Goal: Task Accomplishment & Management: Manage account settings

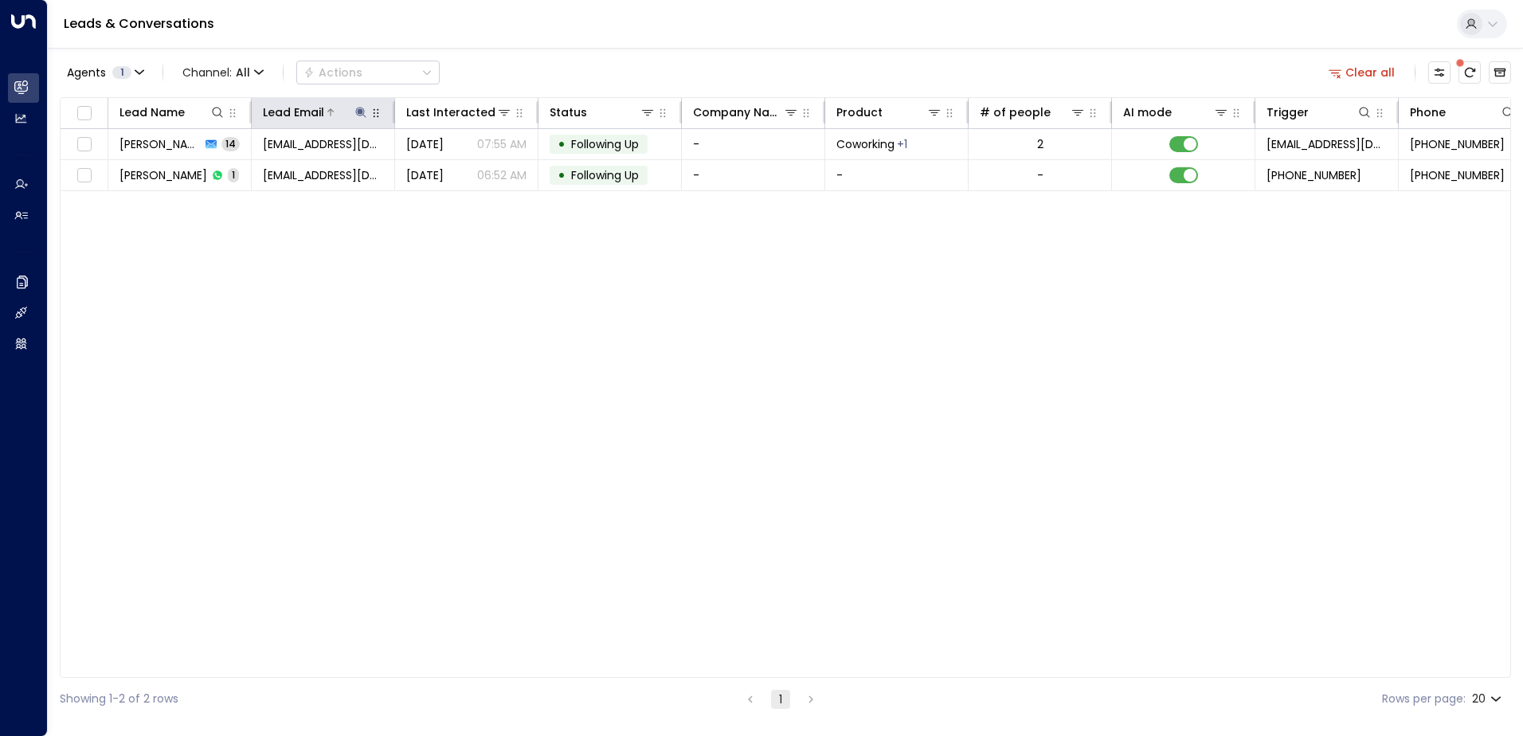
click at [358, 110] on icon at bounding box center [360, 112] width 13 height 13
click at [459, 174] on icon "button" at bounding box center [461, 170] width 10 height 10
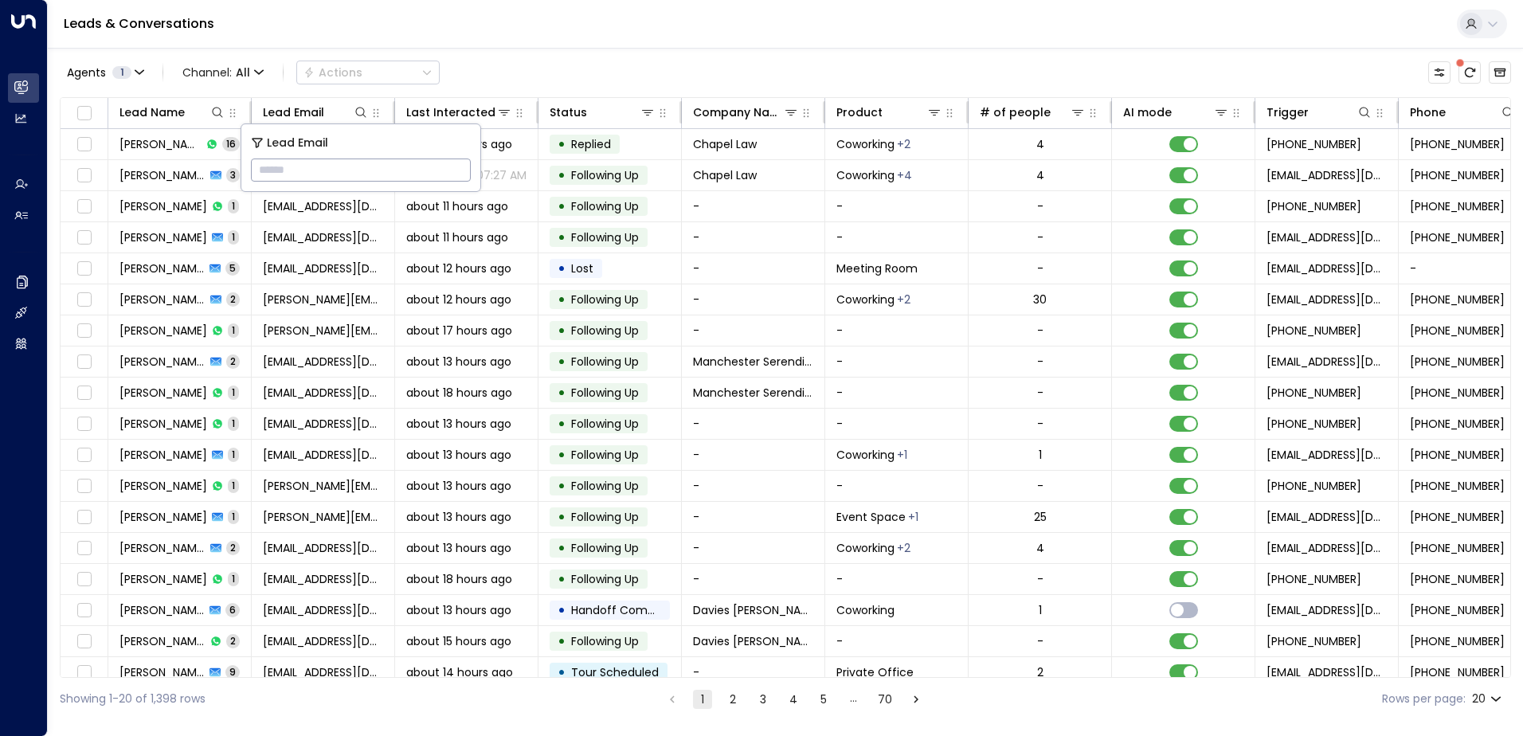
type input "**********"
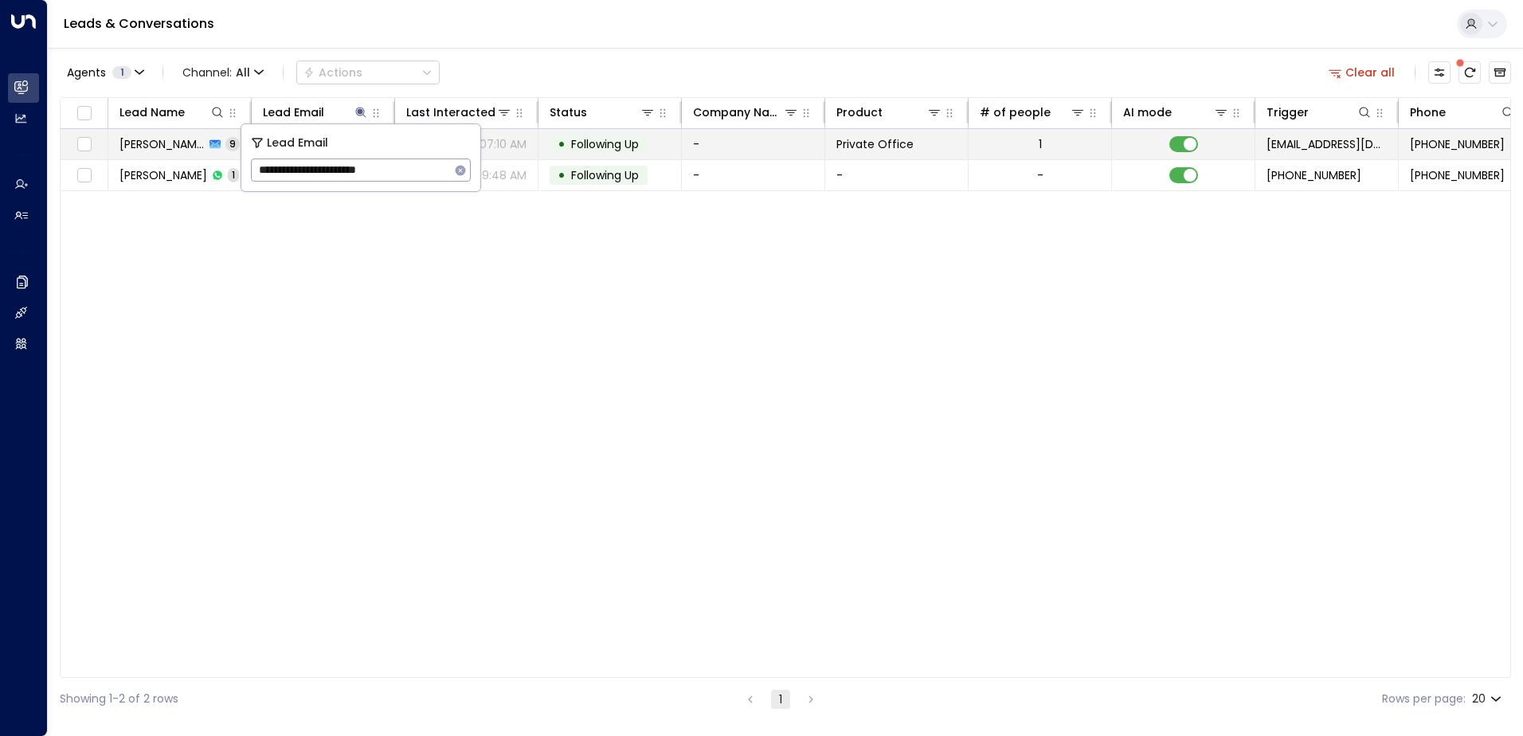
click at [612, 139] on span "Following Up" at bounding box center [605, 144] width 68 height 16
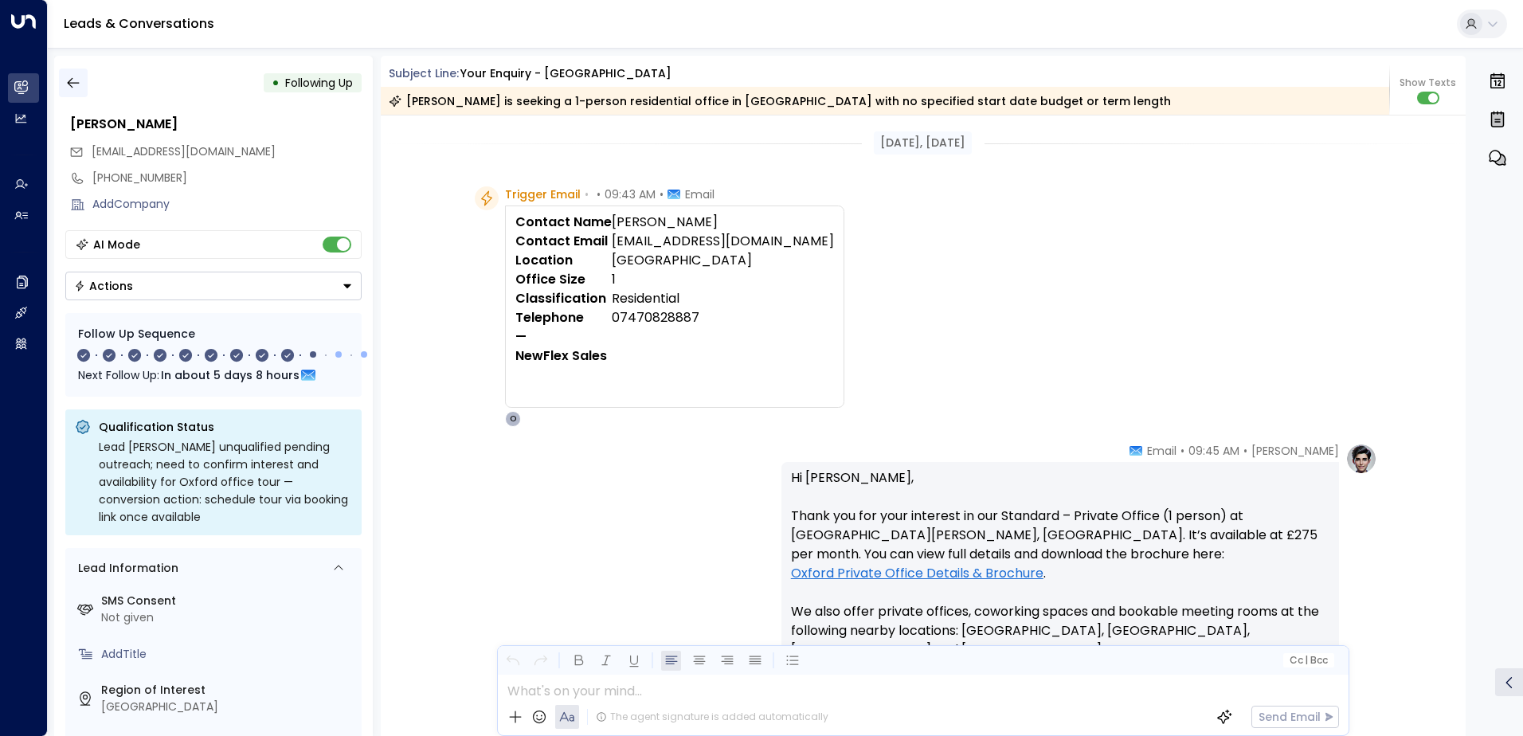
click at [81, 82] on button "button" at bounding box center [73, 82] width 29 height 29
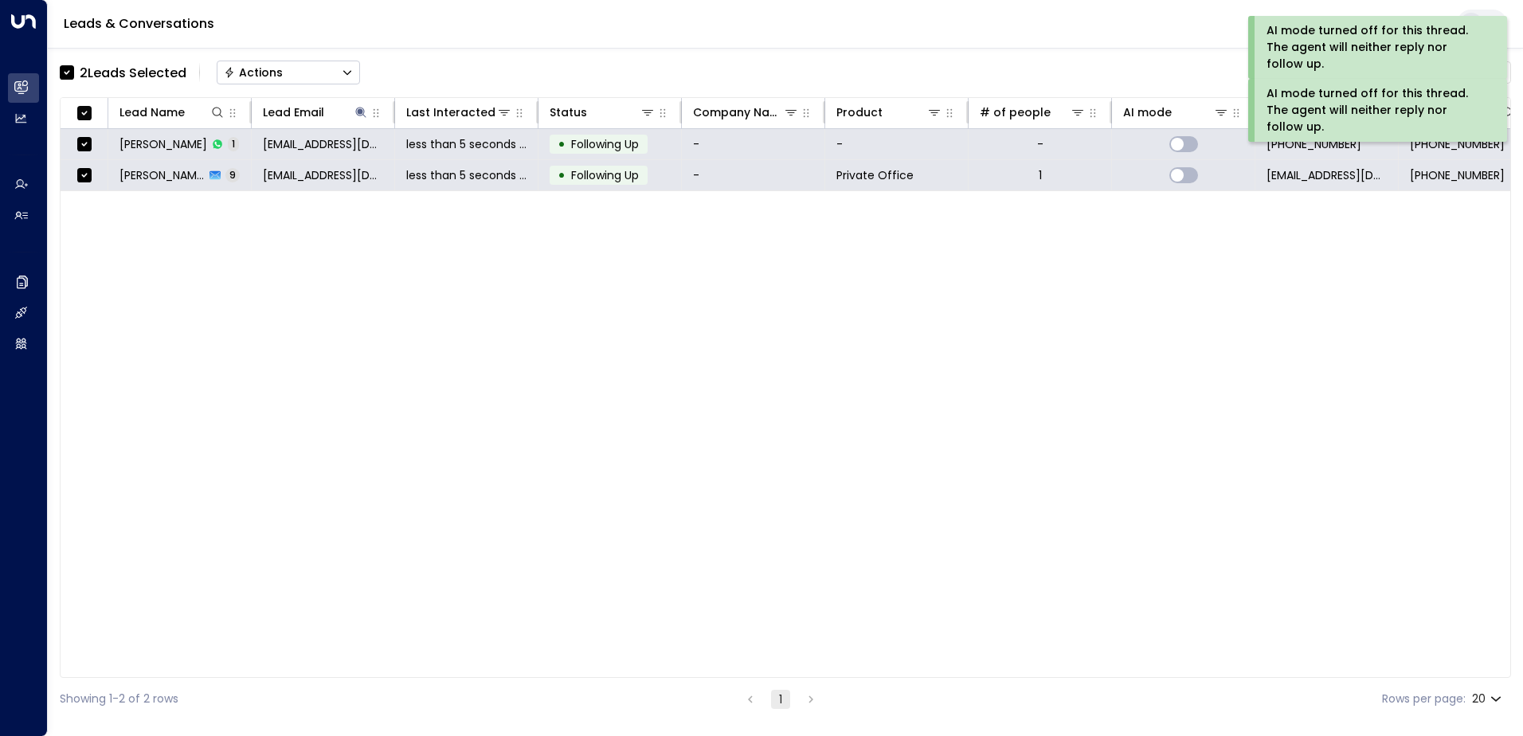
click at [259, 65] on div "Actions" at bounding box center [253, 72] width 59 height 14
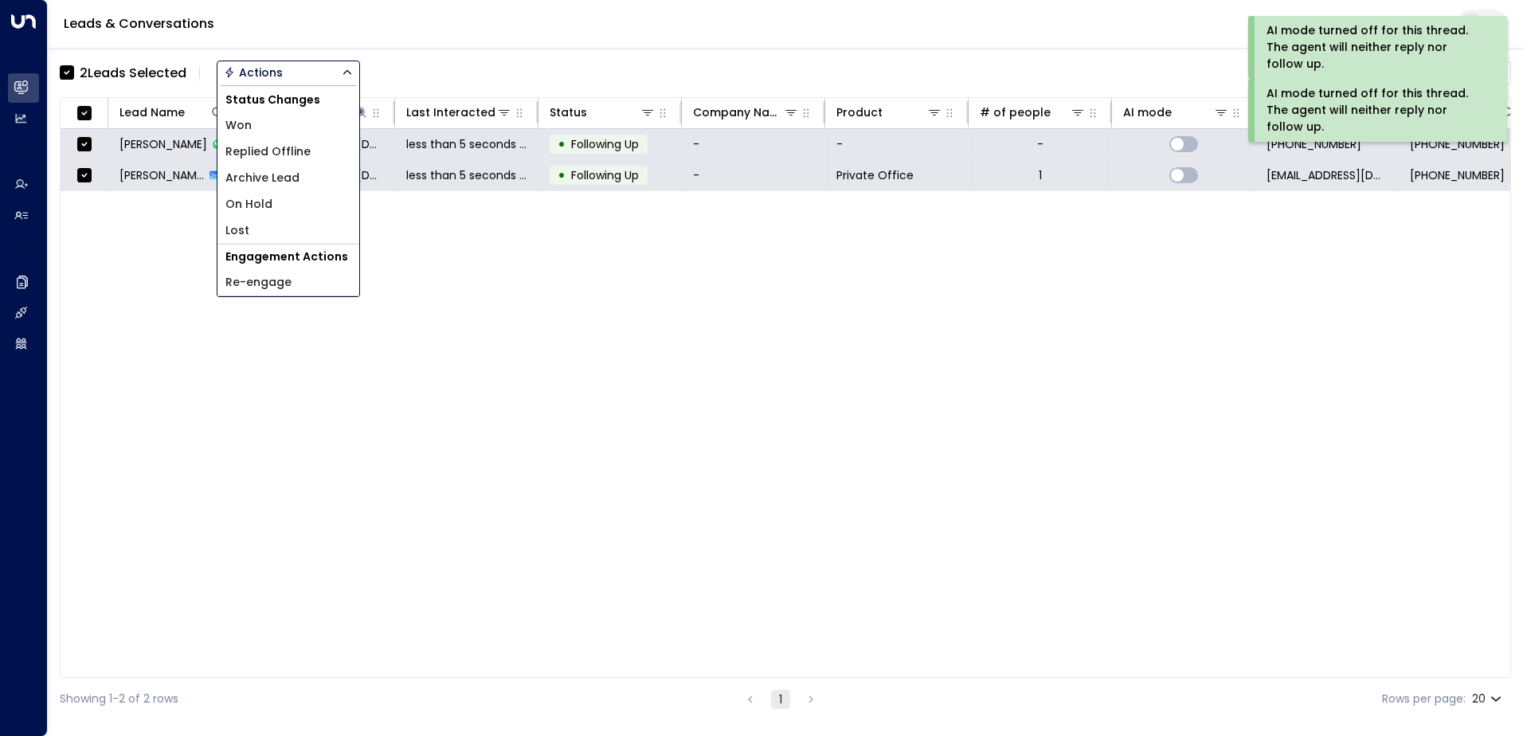
click at [275, 178] on span "Archive Lead" at bounding box center [262, 178] width 74 height 17
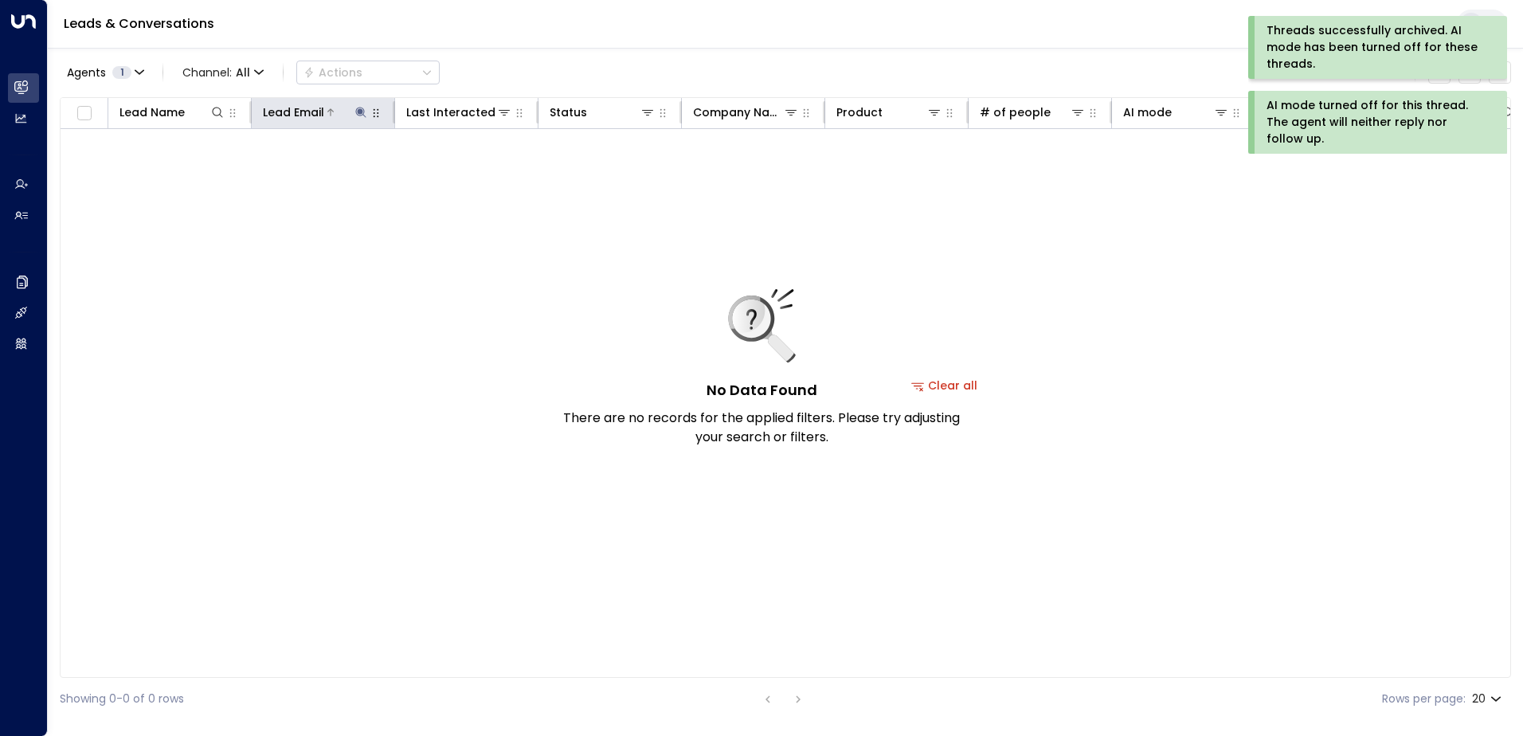
click at [358, 112] on icon at bounding box center [360, 112] width 13 height 13
click at [459, 164] on icon "button" at bounding box center [460, 170] width 13 height 13
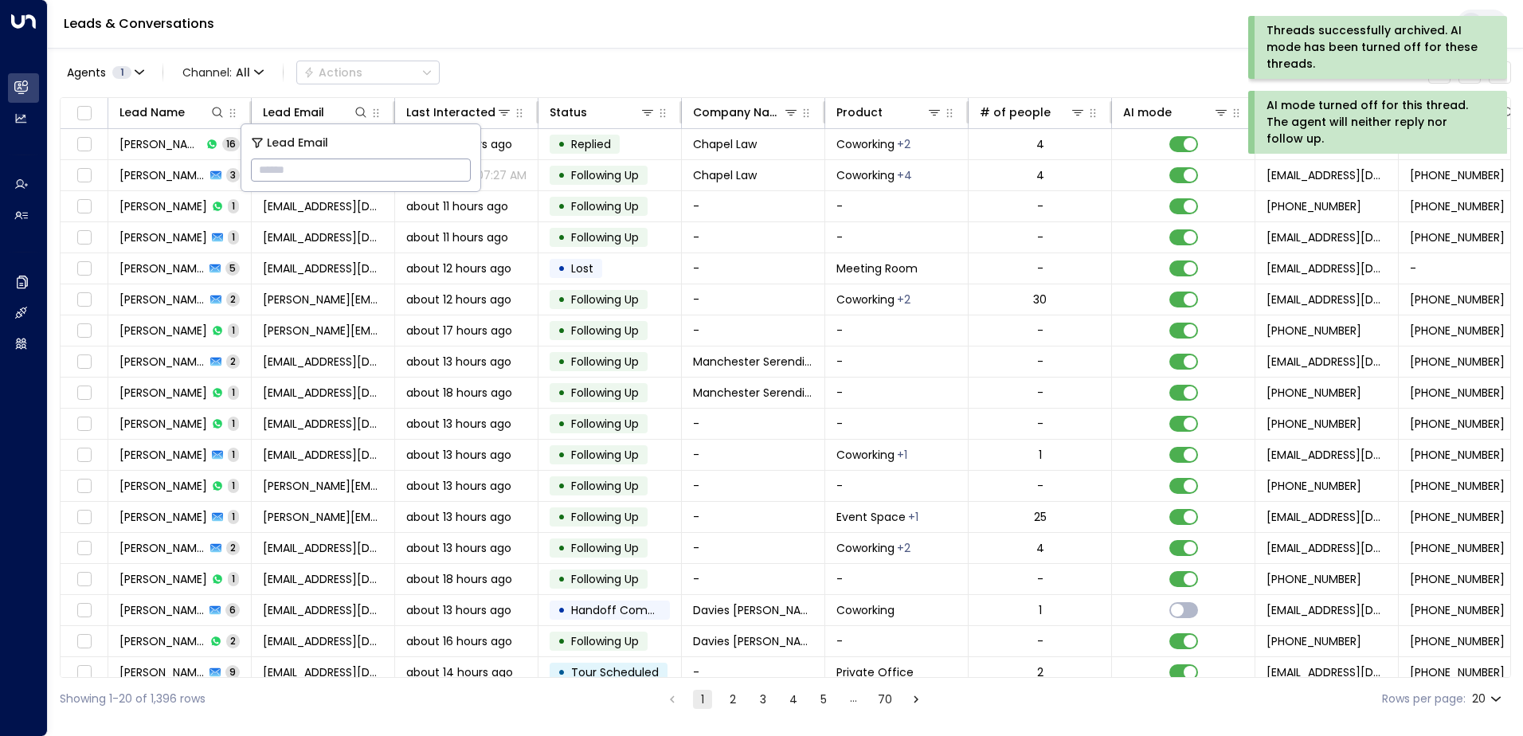
type input "**********"
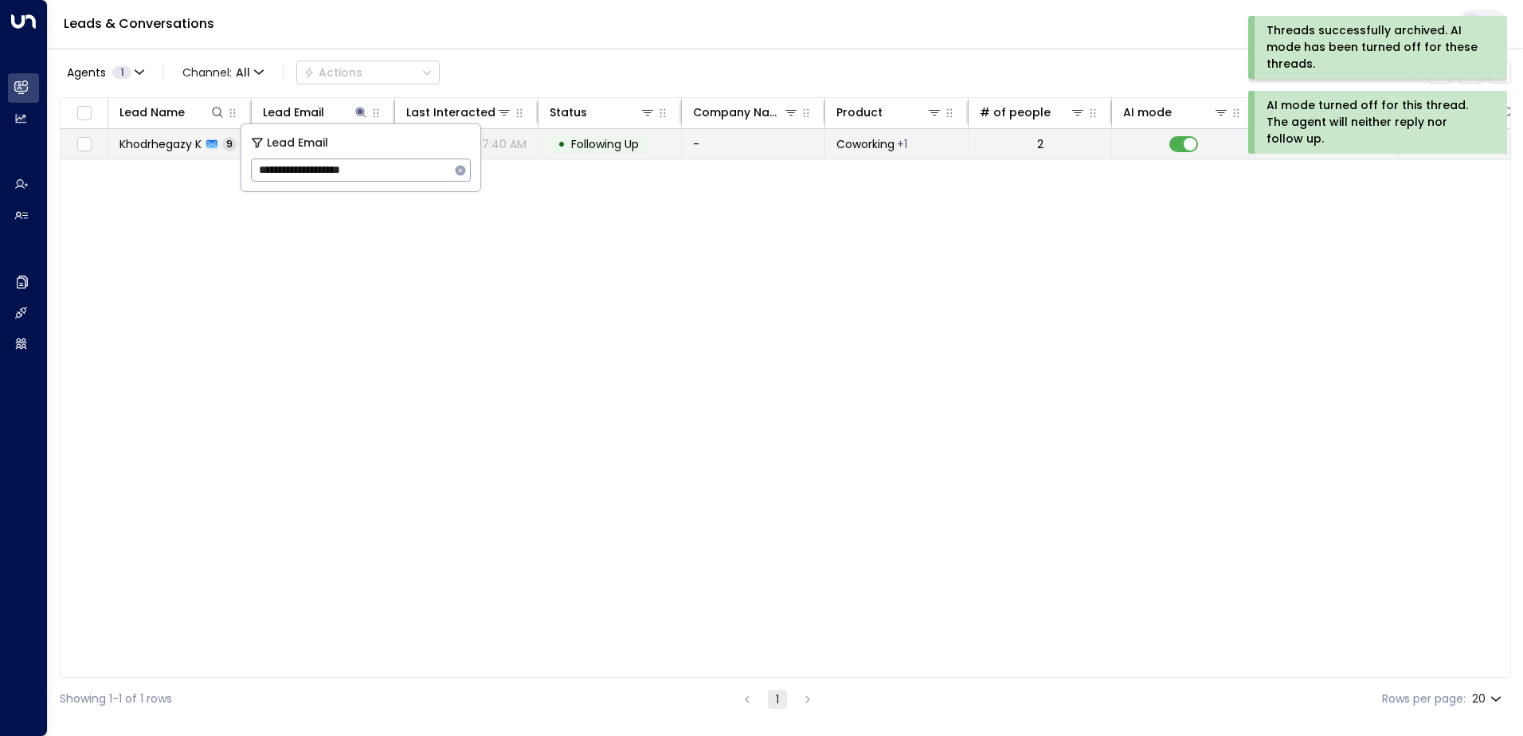
click at [606, 143] on span "Following Up" at bounding box center [605, 144] width 68 height 16
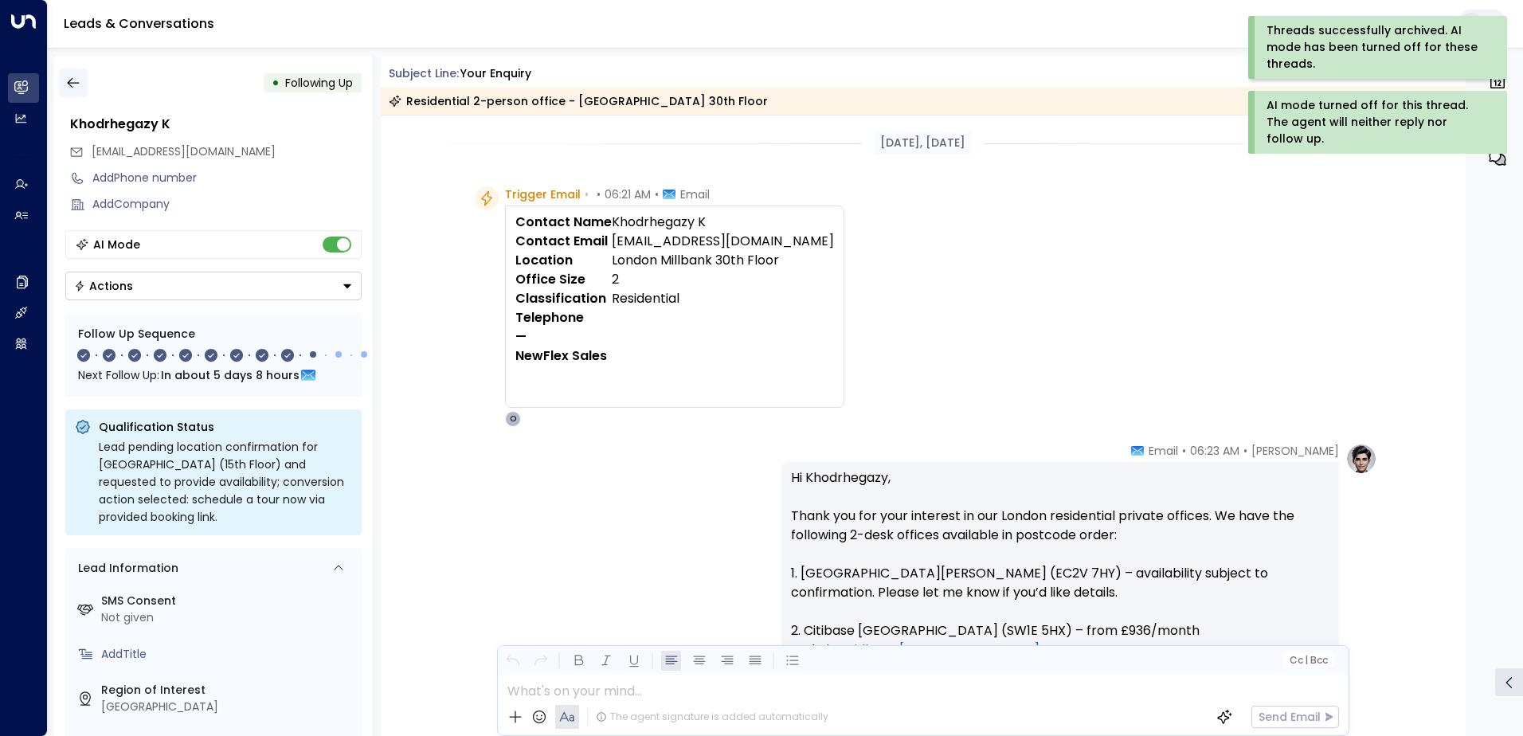
click at [68, 85] on icon "button" at bounding box center [73, 83] width 16 height 16
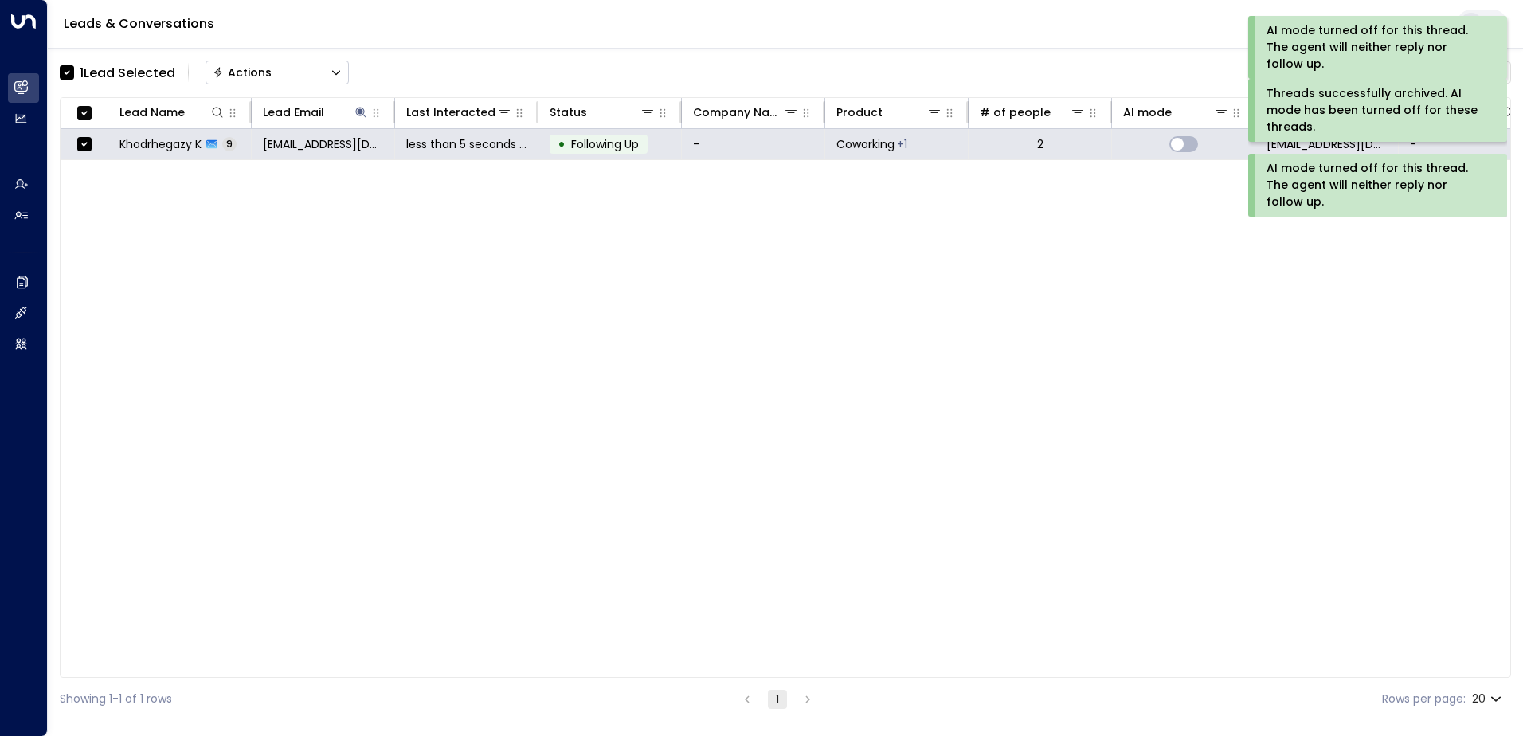
click at [245, 68] on div "Actions" at bounding box center [242, 72] width 59 height 14
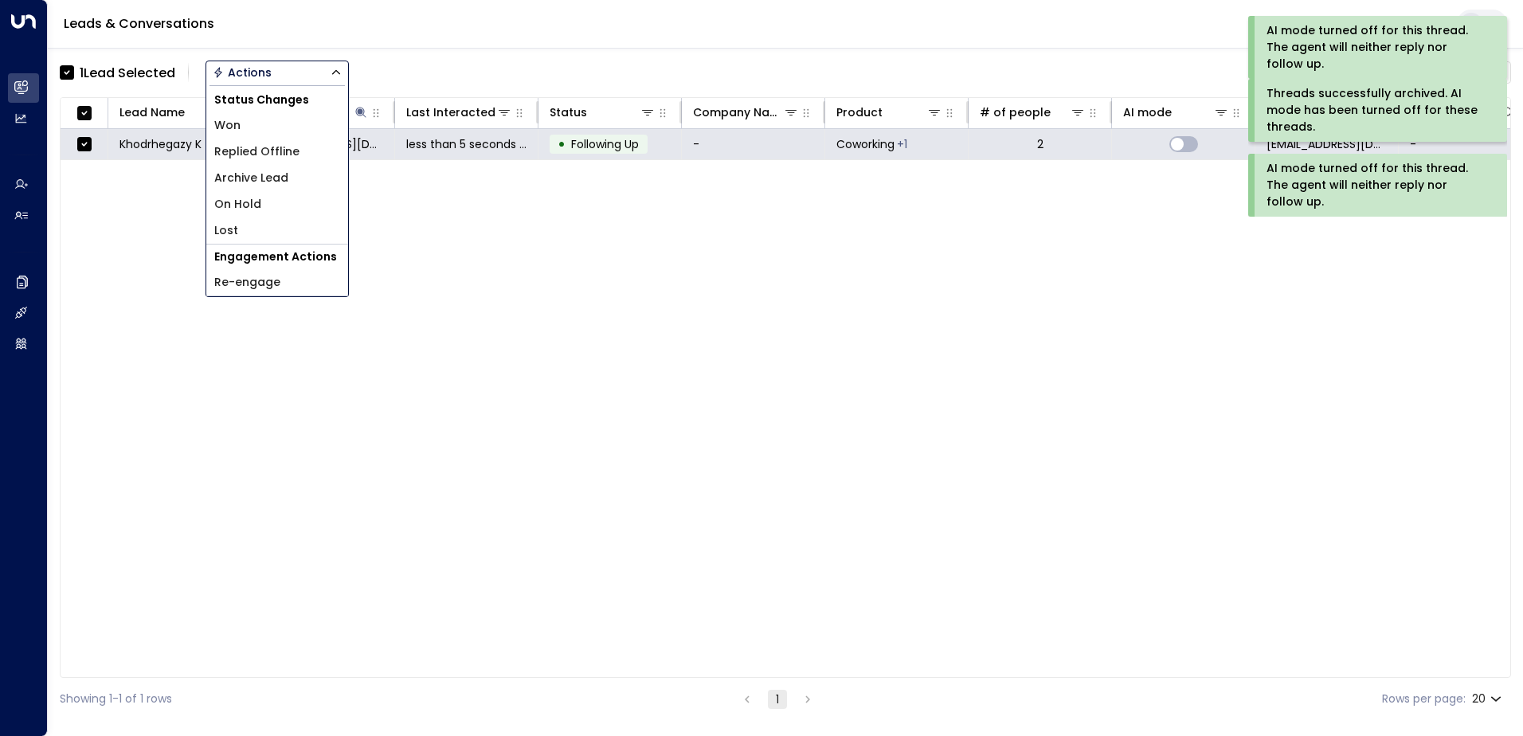
click at [259, 182] on span "Archive Lead" at bounding box center [251, 178] width 74 height 17
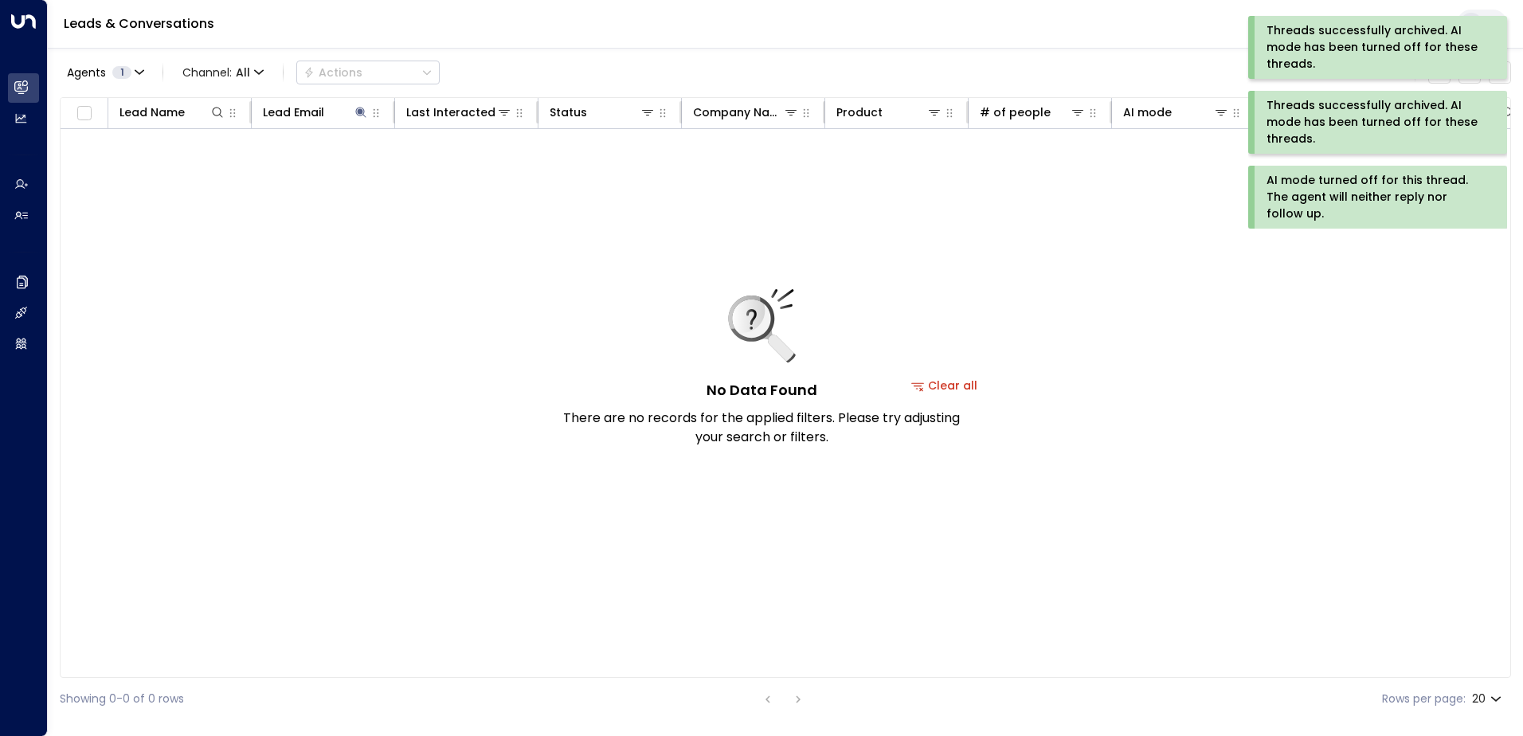
click at [1302, 202] on div "AI mode turned off for this thread. The agent will neither reply nor follow up." at bounding box center [1375, 197] width 219 height 50
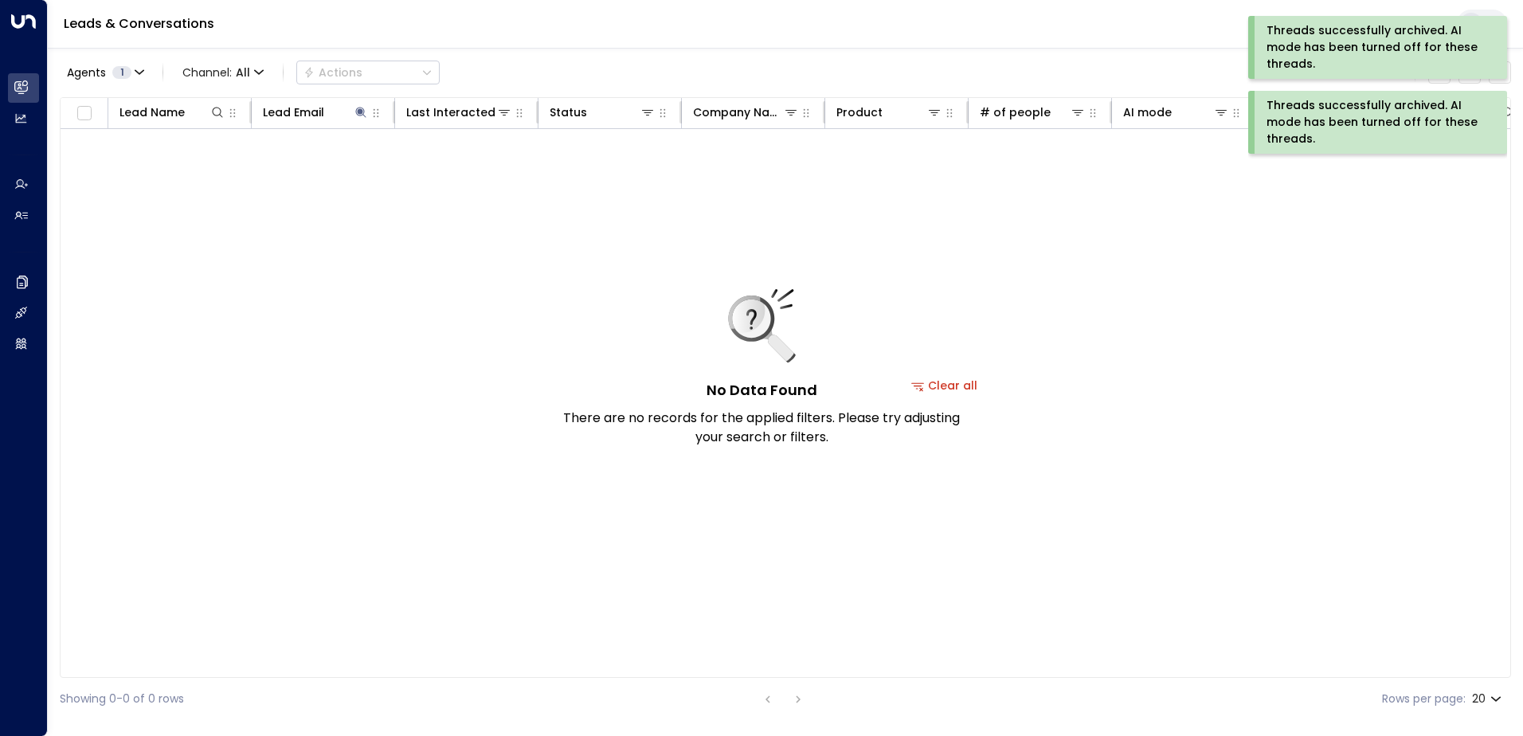
click at [1304, 130] on div "Threads successfully archived. AI mode has been turned off for these threads." at bounding box center [1375, 122] width 219 height 50
click at [1300, 41] on div "Threads successfully archived. AI mode has been turned off for these threads." at bounding box center [1375, 47] width 219 height 50
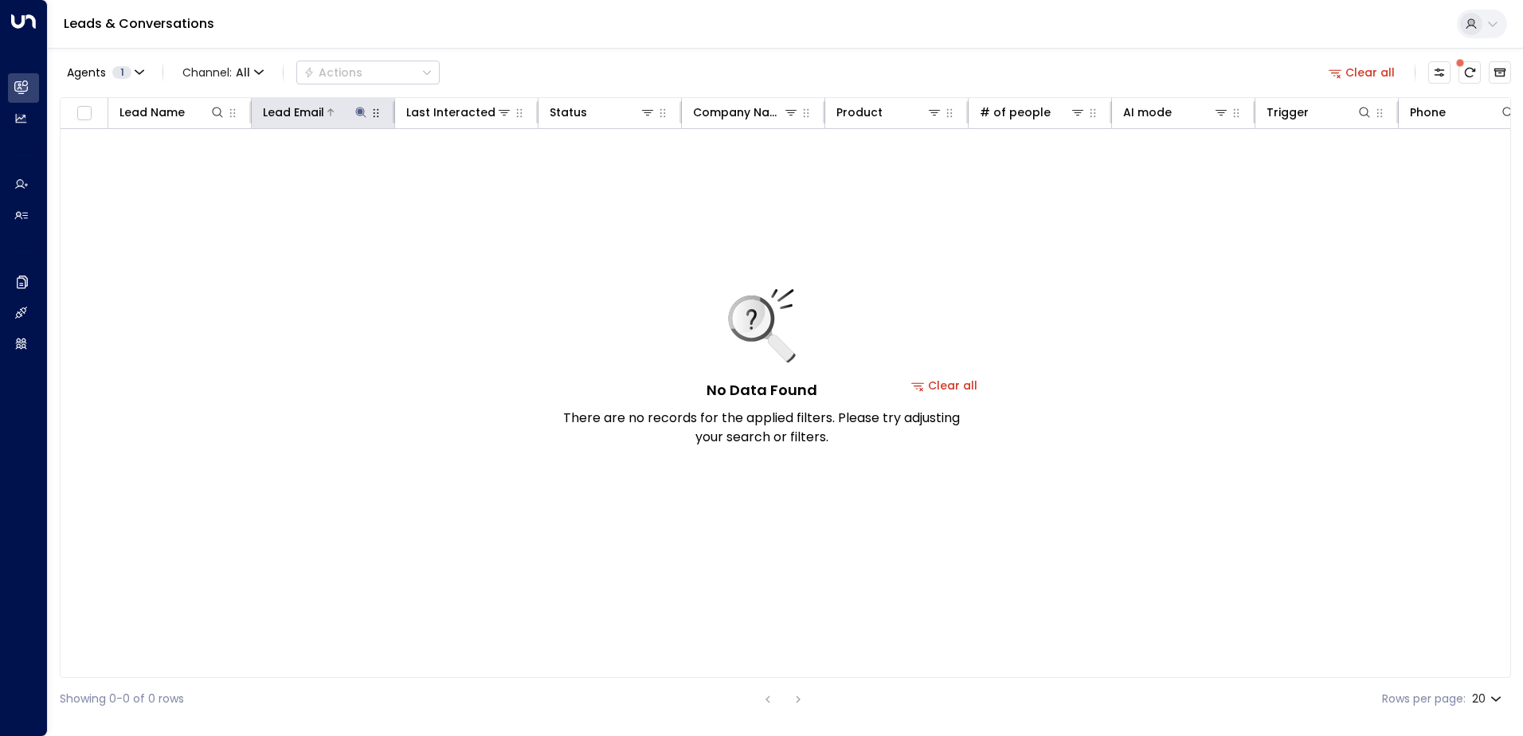
click at [360, 110] on icon at bounding box center [360, 112] width 10 height 10
click at [459, 170] on icon "button" at bounding box center [461, 170] width 10 height 10
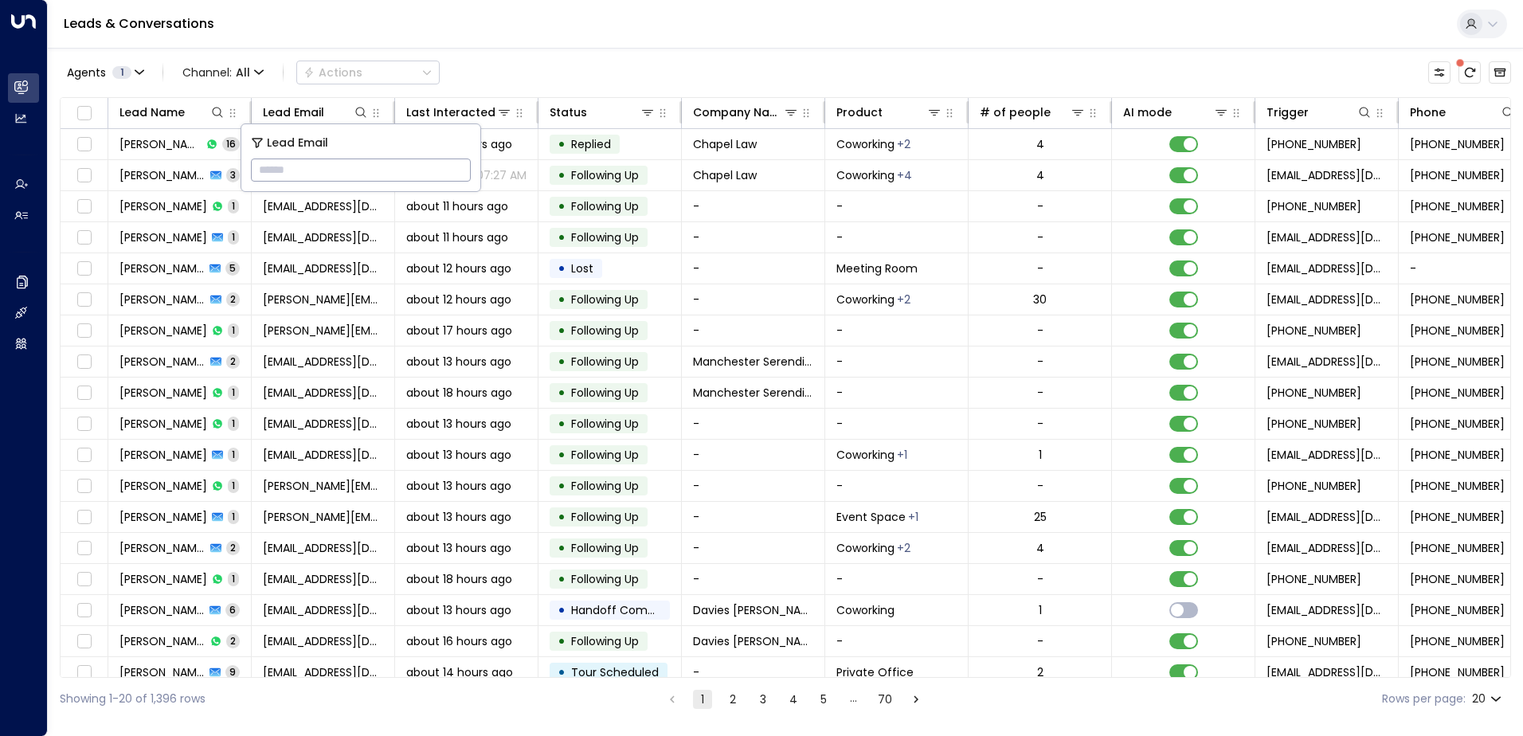
type input "**********"
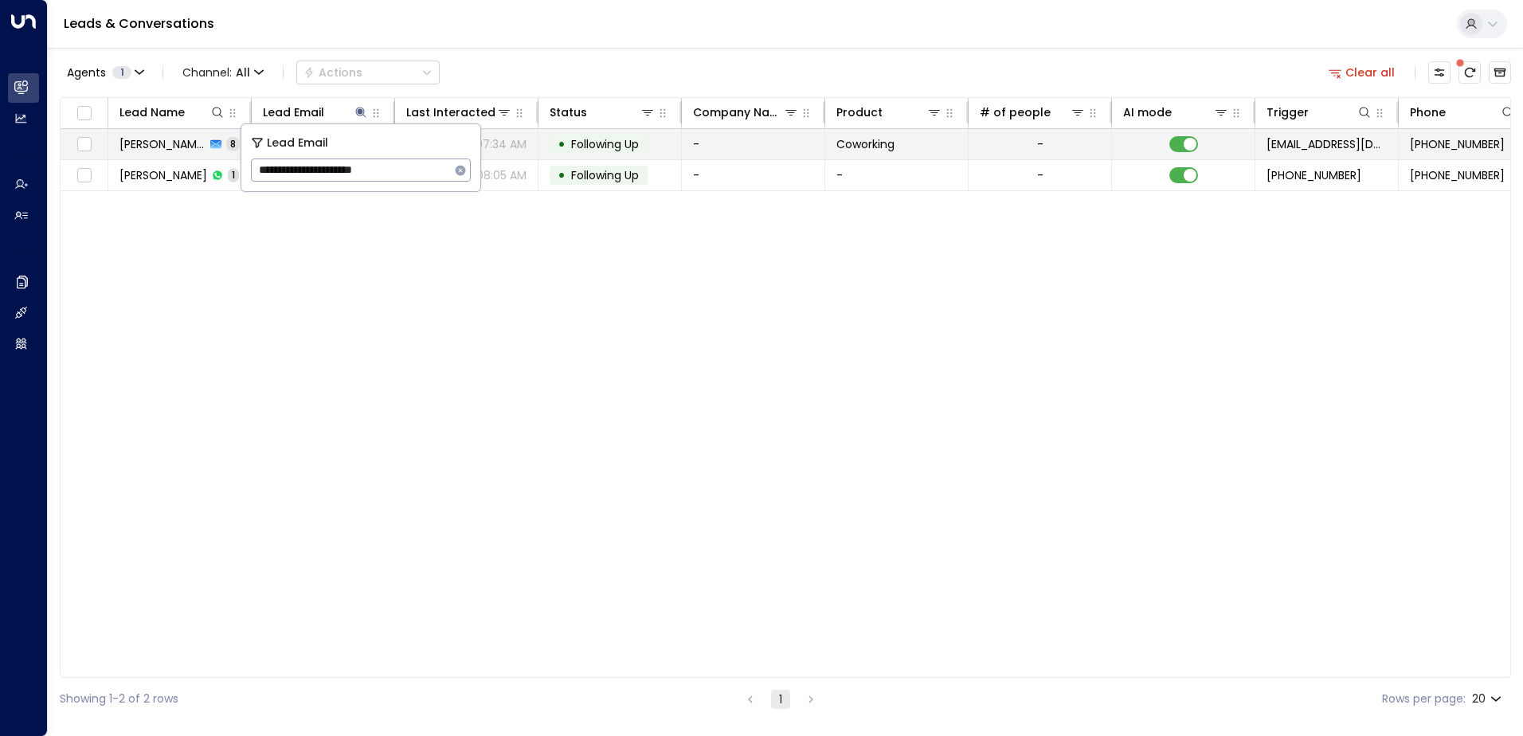
click at [600, 139] on span "Following Up" at bounding box center [605, 144] width 68 height 16
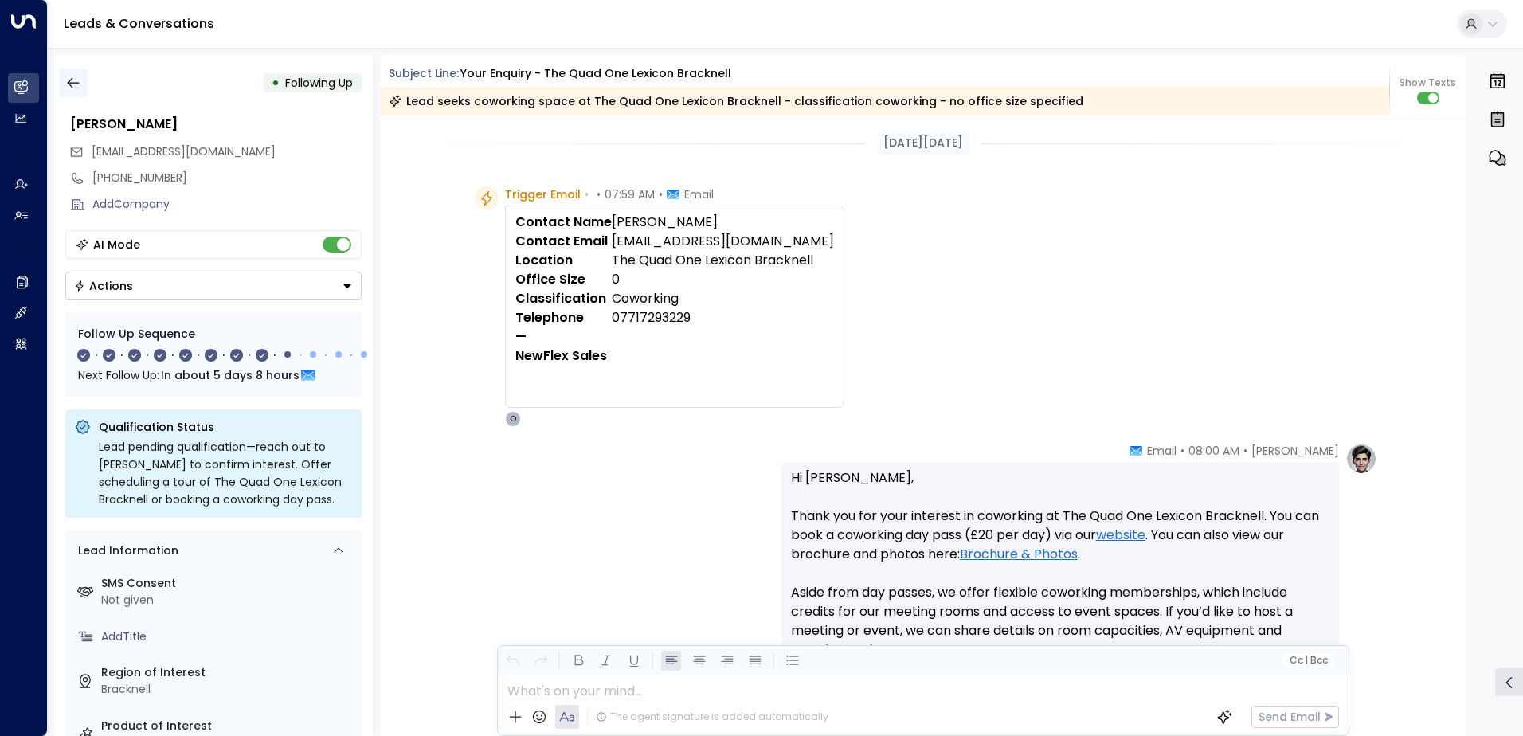
click at [72, 79] on icon "button" at bounding box center [73, 83] width 12 height 10
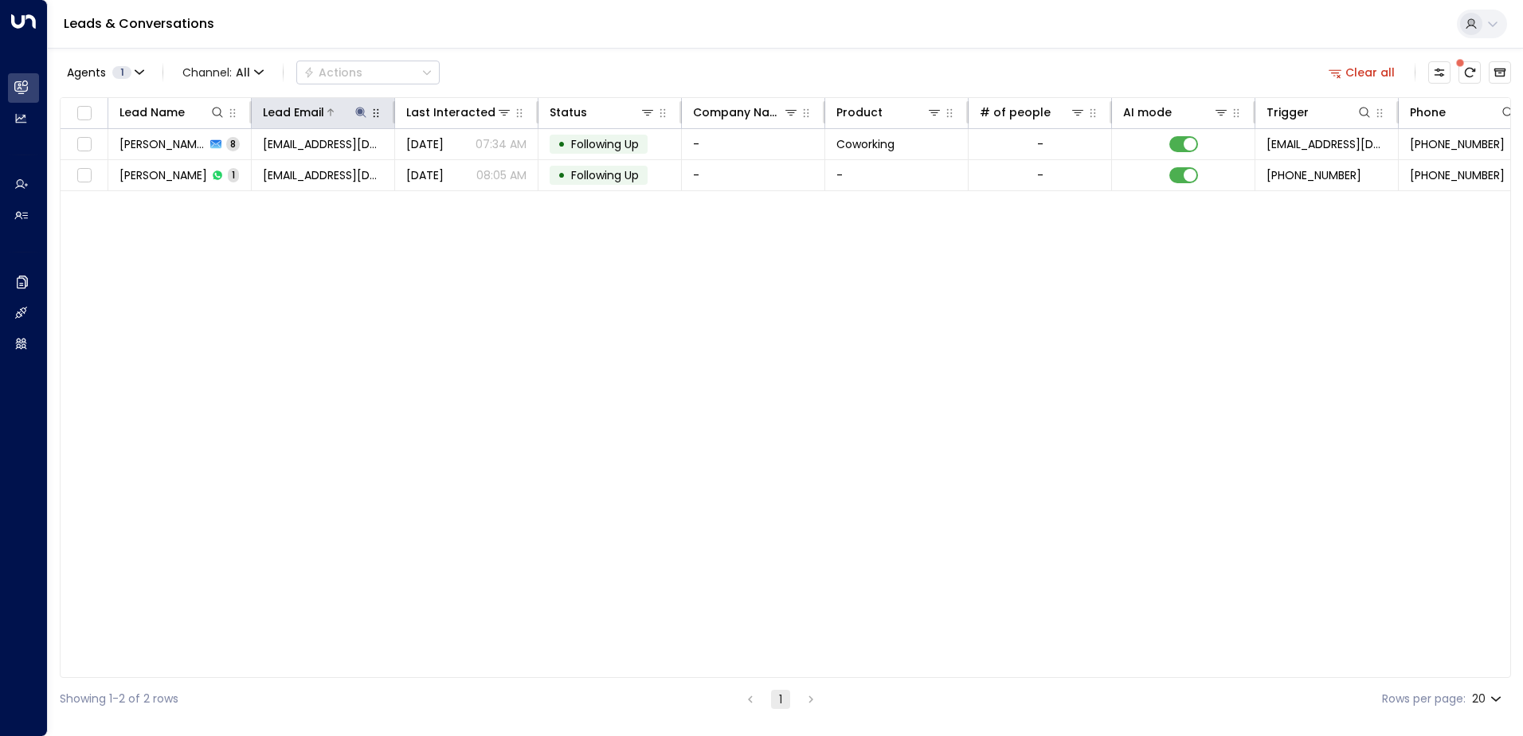
click at [360, 109] on icon at bounding box center [360, 112] width 10 height 10
click at [456, 170] on icon "button" at bounding box center [461, 170] width 10 height 10
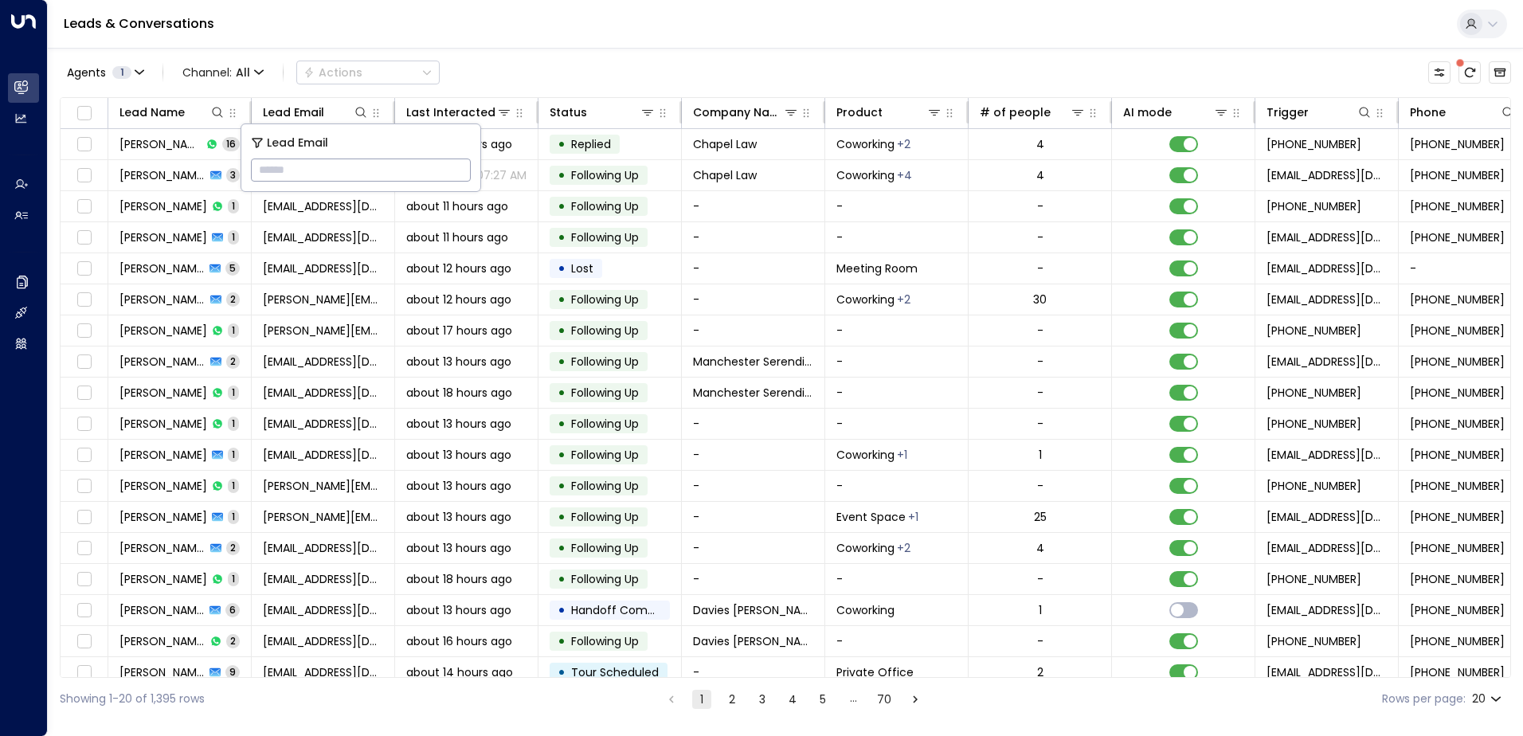
type input "**********"
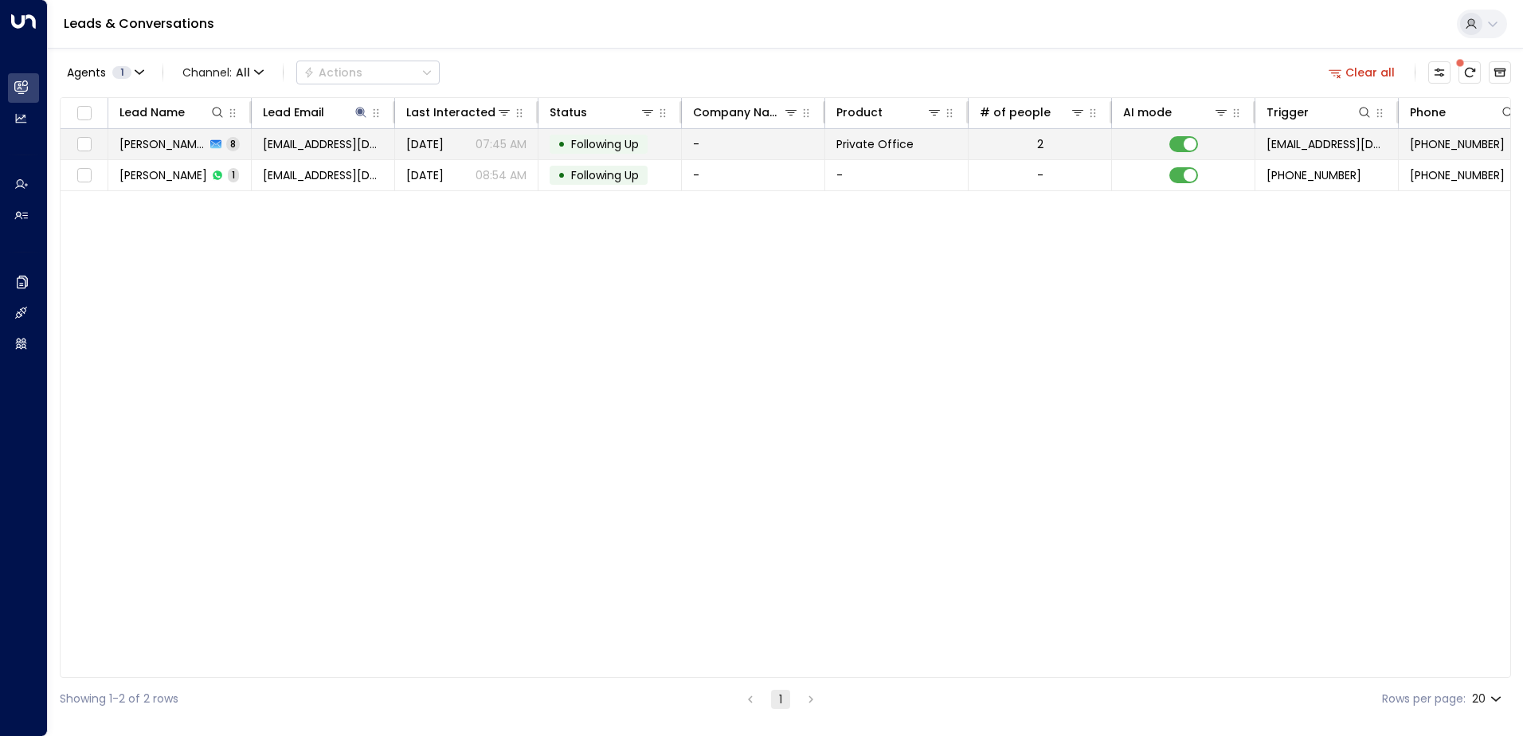
click at [581, 141] on span "Following Up" at bounding box center [605, 144] width 68 height 16
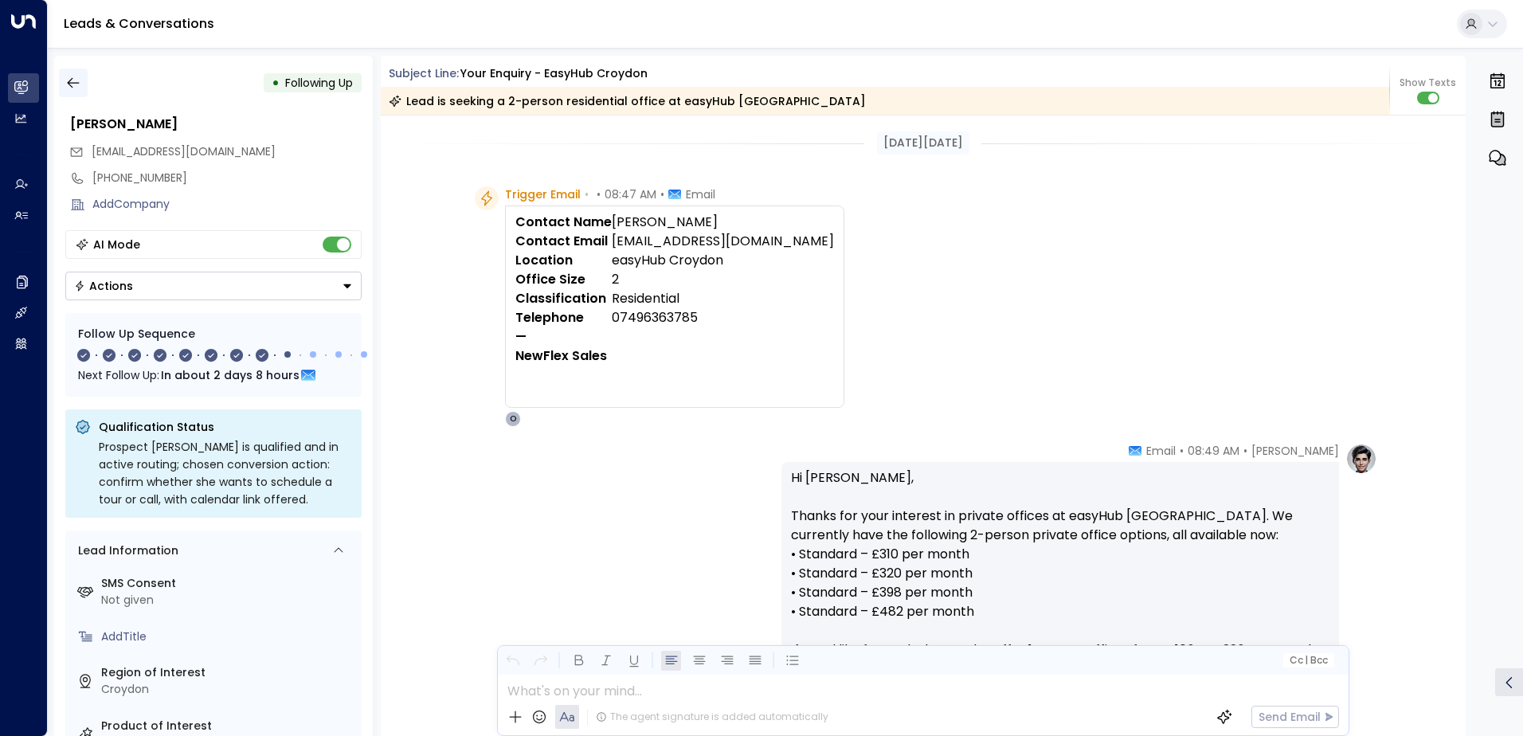
click at [72, 88] on icon "button" at bounding box center [73, 83] width 16 height 16
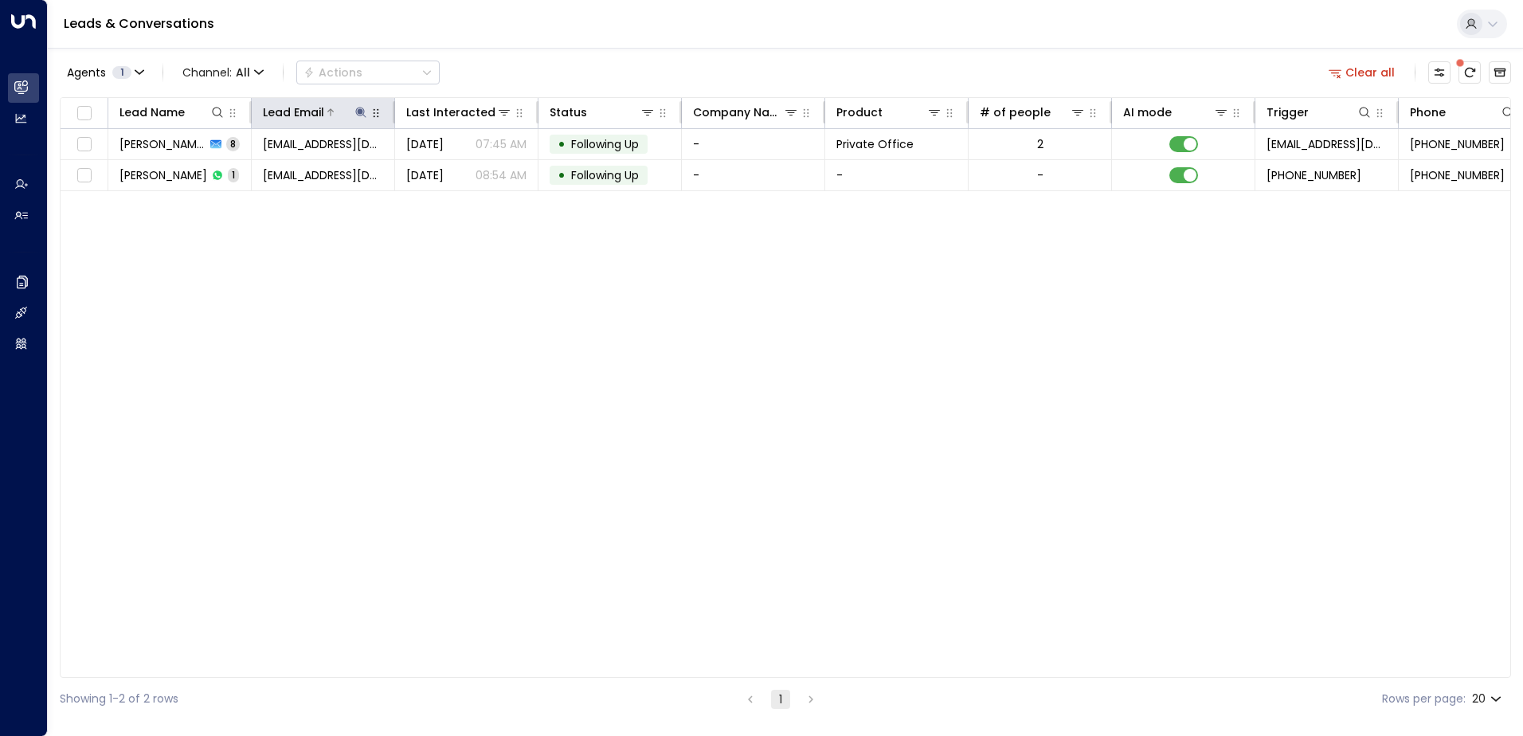
click at [361, 110] on icon at bounding box center [360, 112] width 10 height 10
click at [460, 172] on icon "button" at bounding box center [461, 170] width 10 height 10
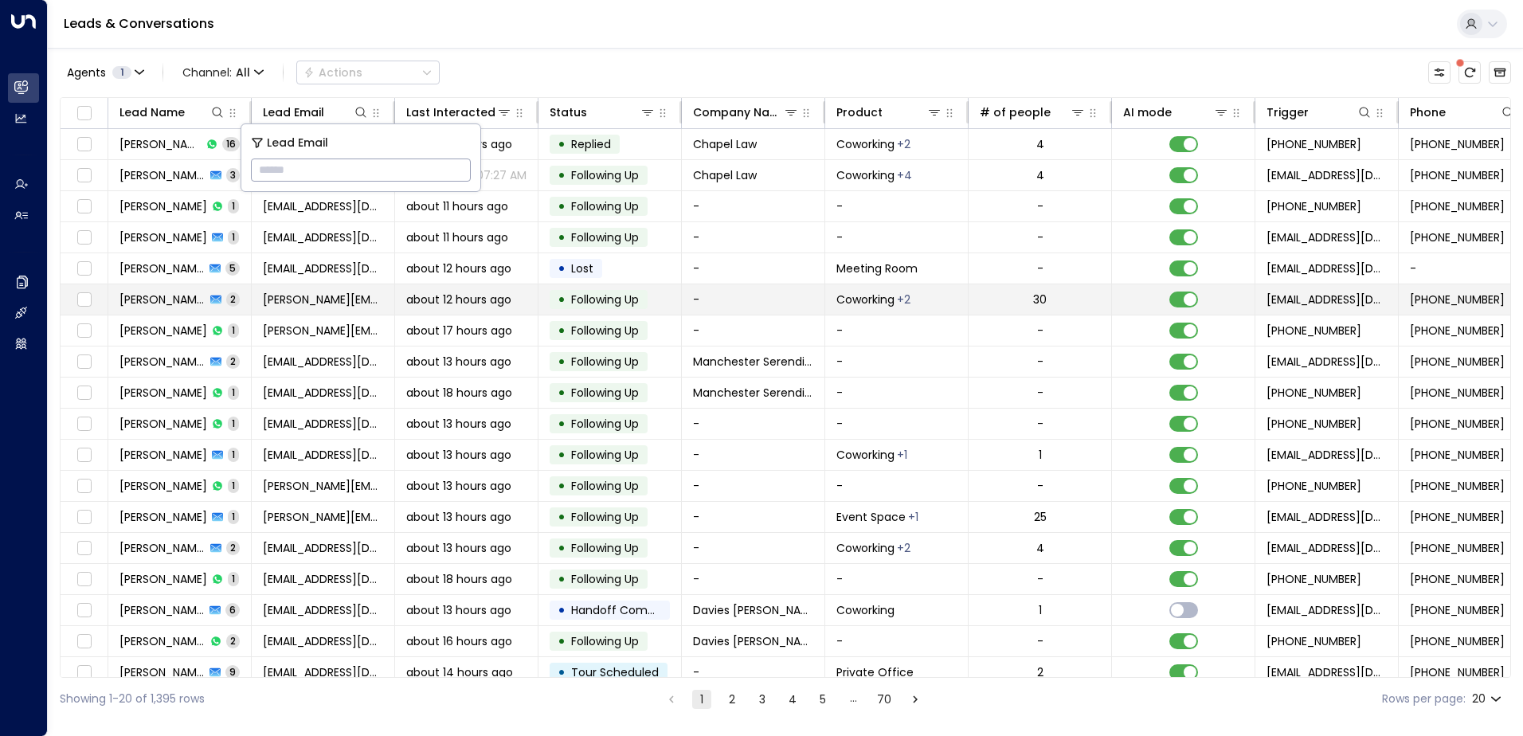
type input "**********"
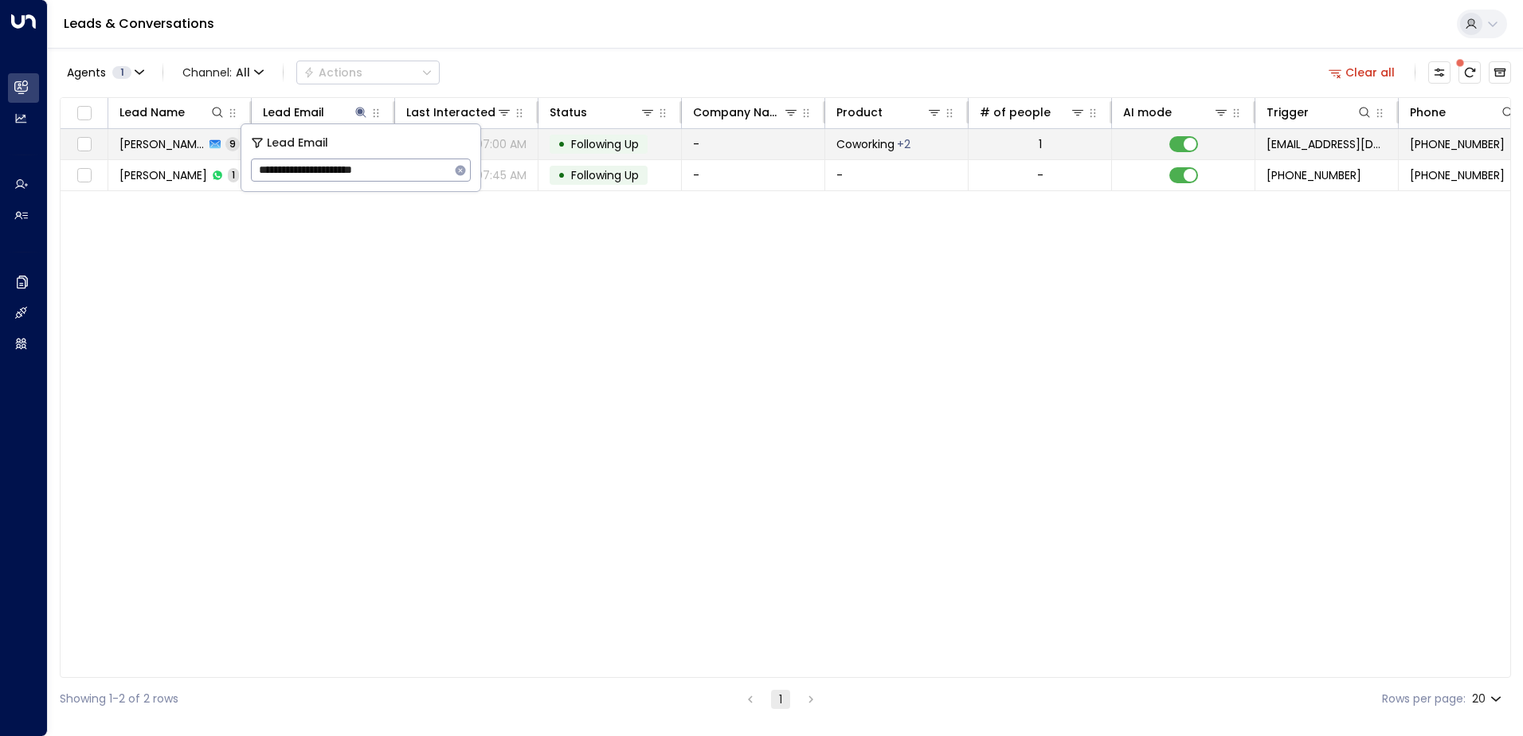
click at [597, 147] on span "Following Up" at bounding box center [605, 144] width 68 height 16
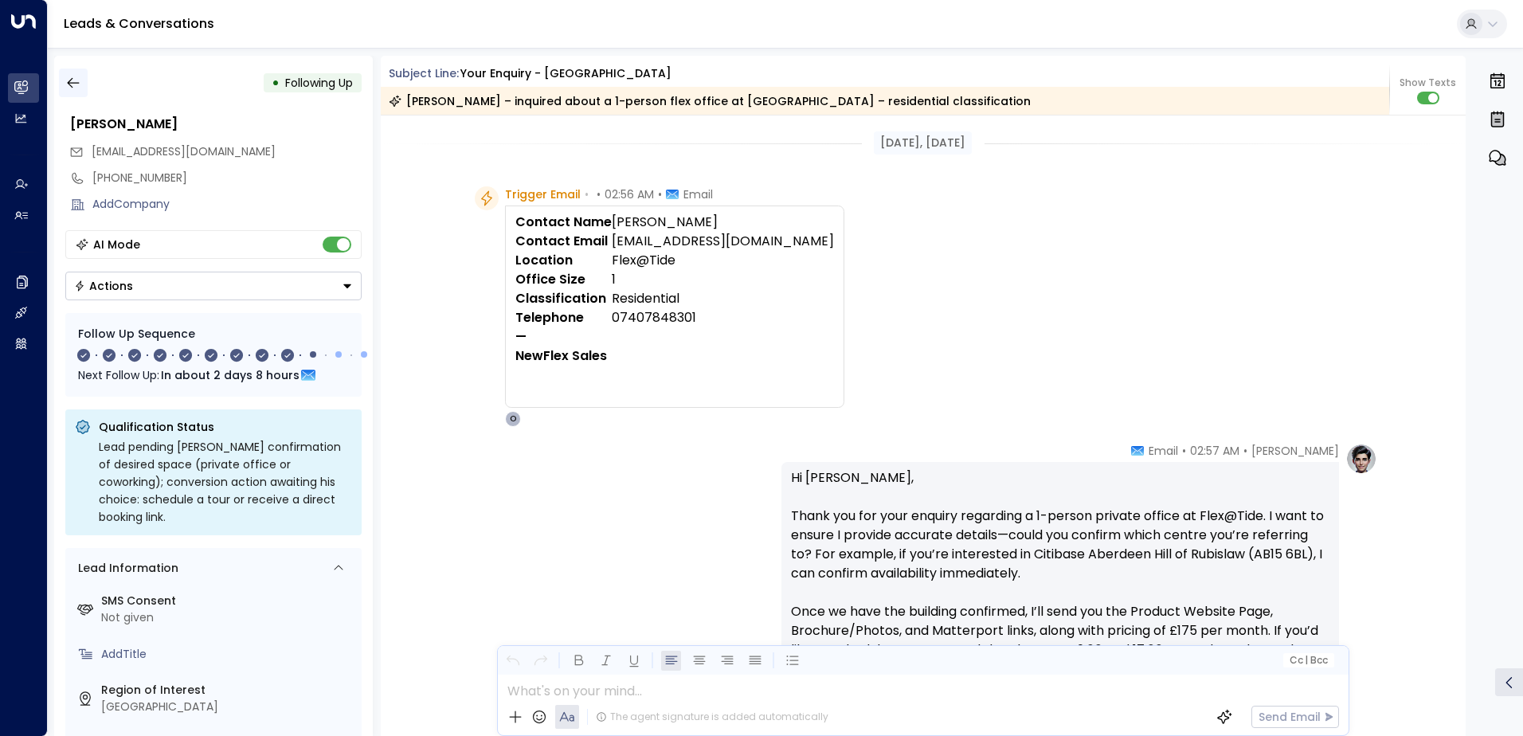
click at [73, 88] on icon "button" at bounding box center [73, 83] width 16 height 16
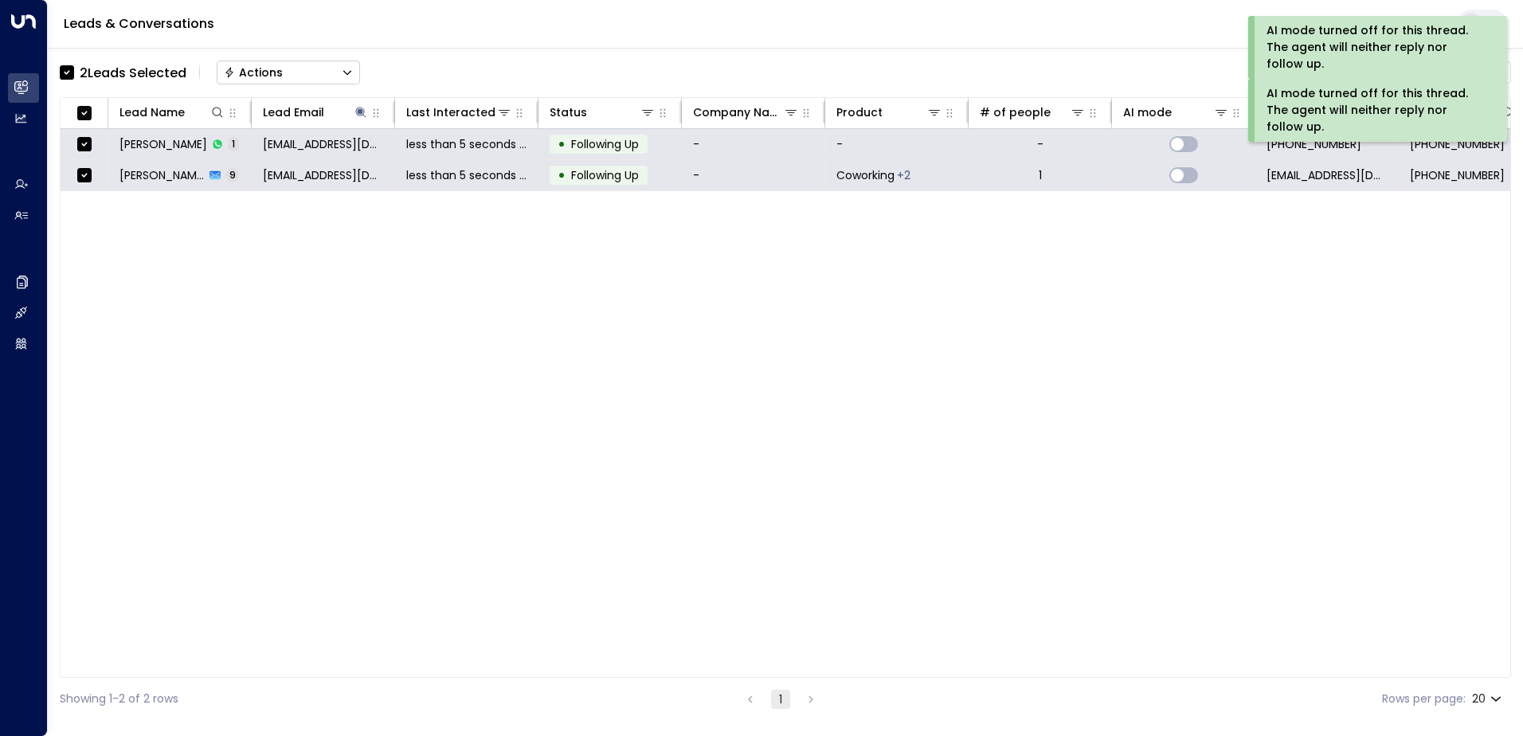
click at [260, 66] on div "Actions" at bounding box center [253, 72] width 59 height 14
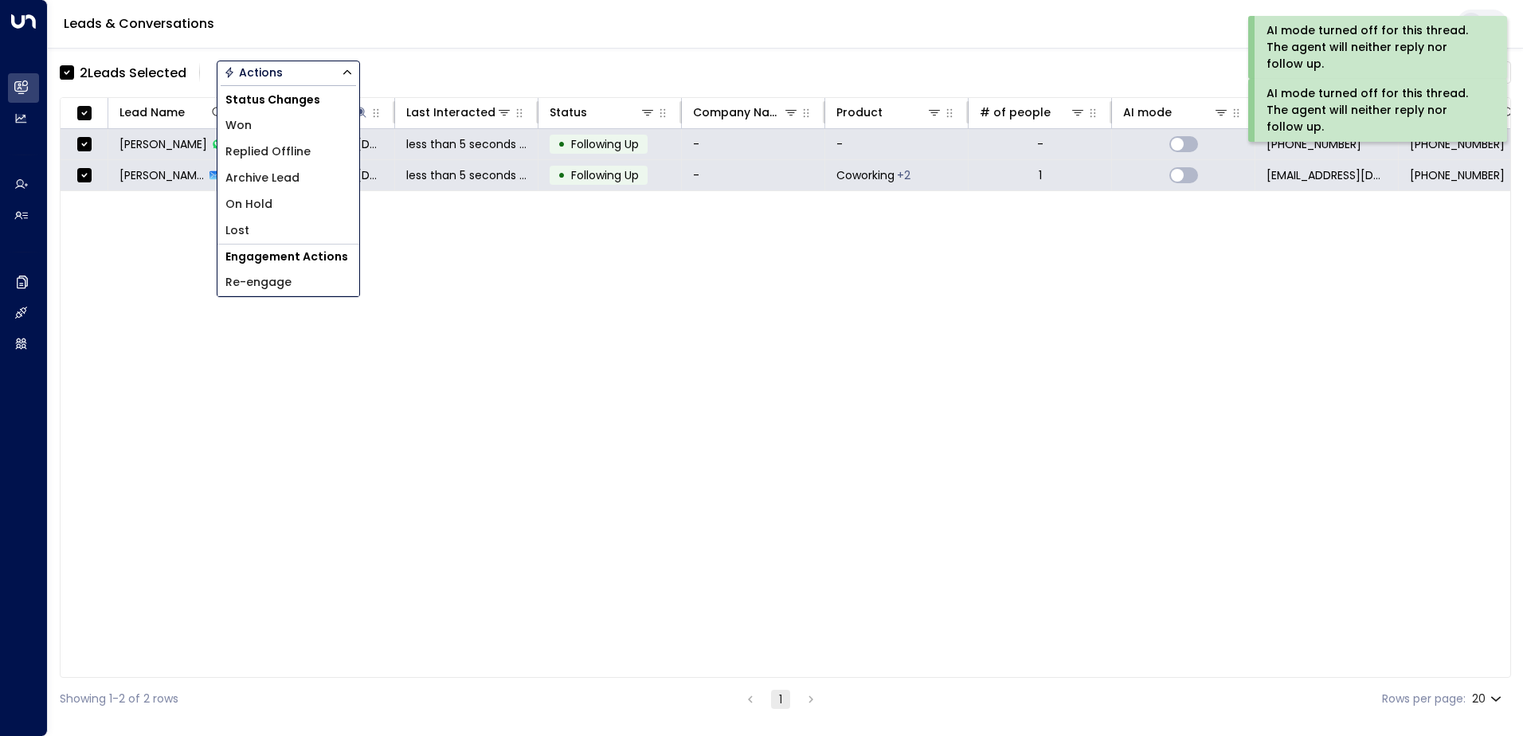
click at [271, 182] on span "Archive Lead" at bounding box center [262, 178] width 74 height 17
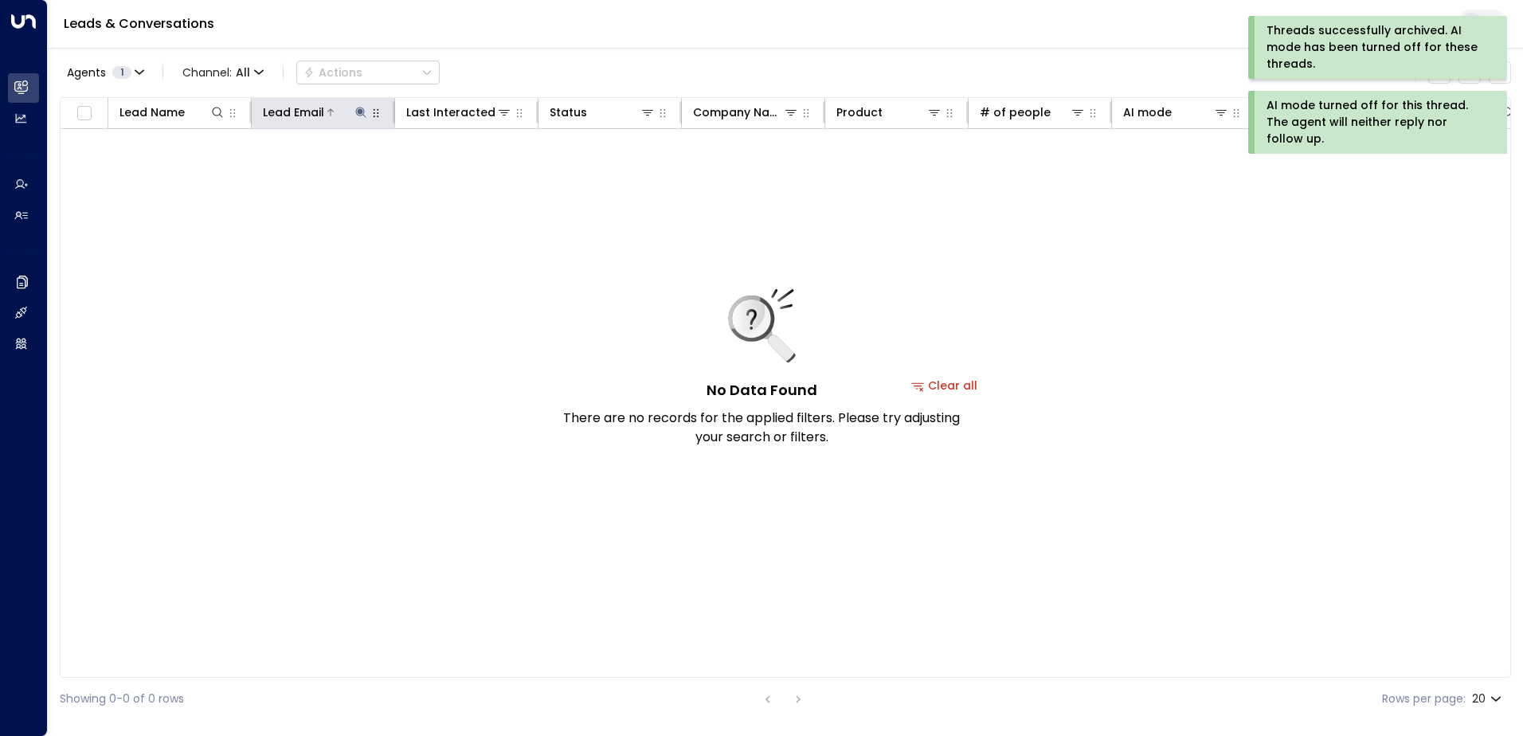
click at [360, 112] on icon at bounding box center [360, 112] width 10 height 10
click at [462, 171] on icon "button" at bounding box center [460, 170] width 13 height 13
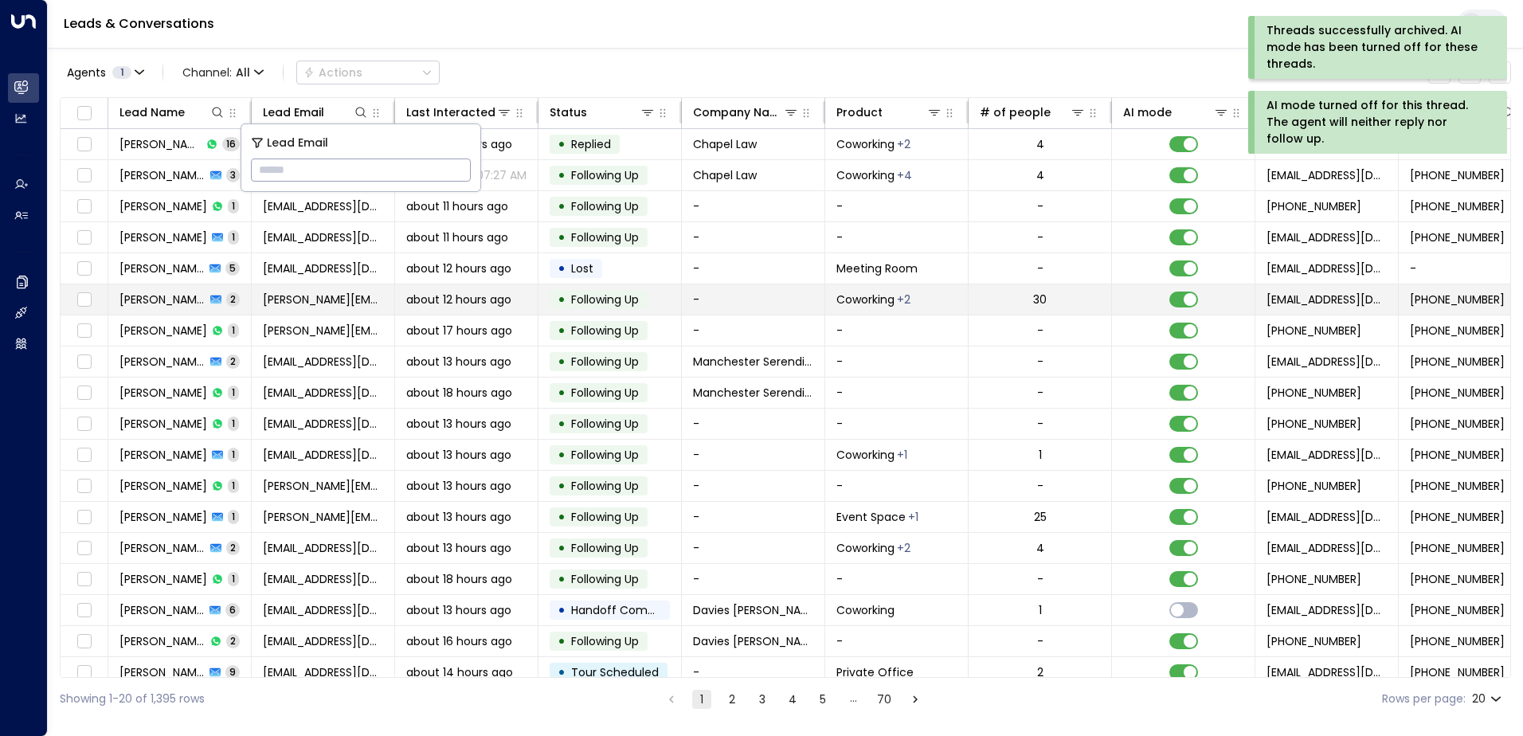
type input "**********"
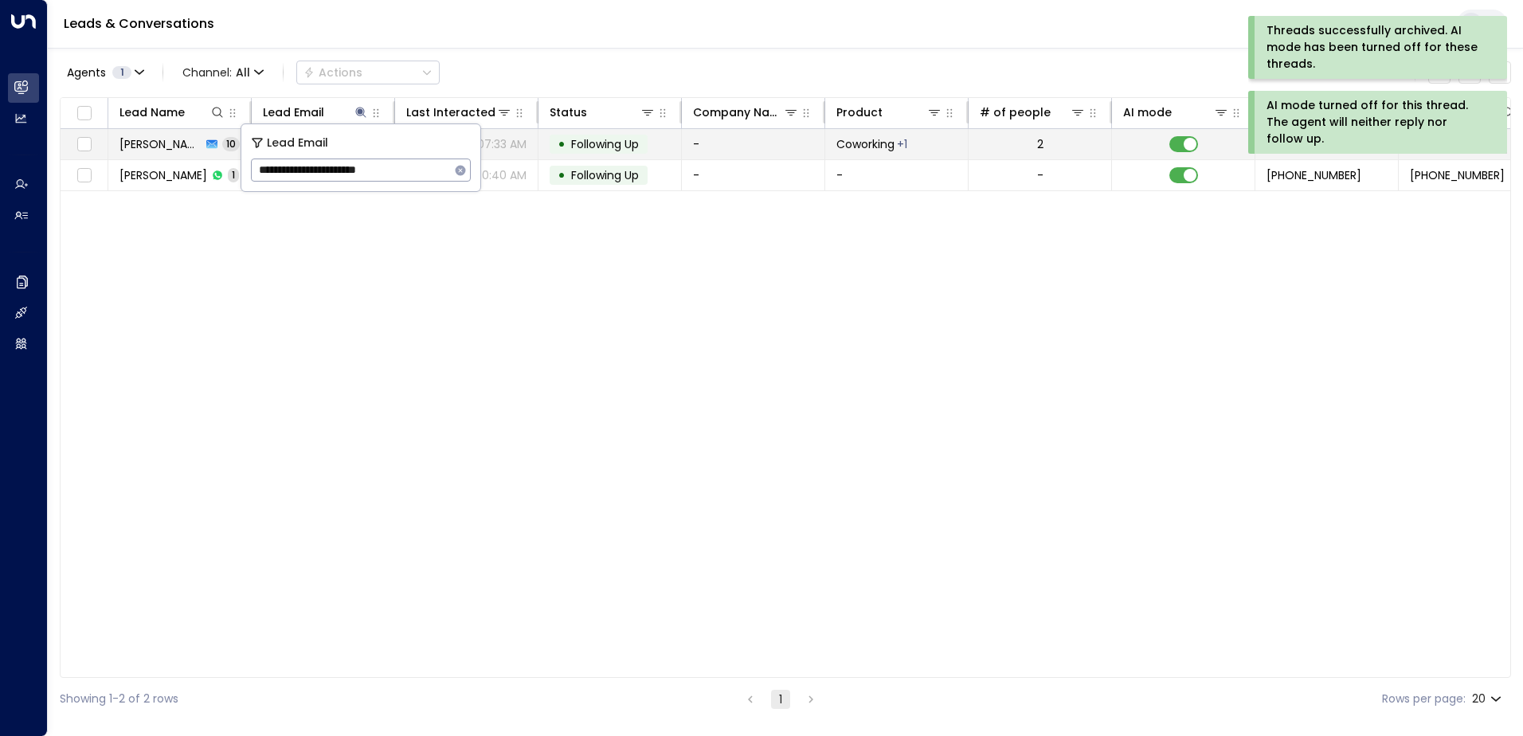
click at [598, 147] on span "Following Up" at bounding box center [605, 144] width 68 height 16
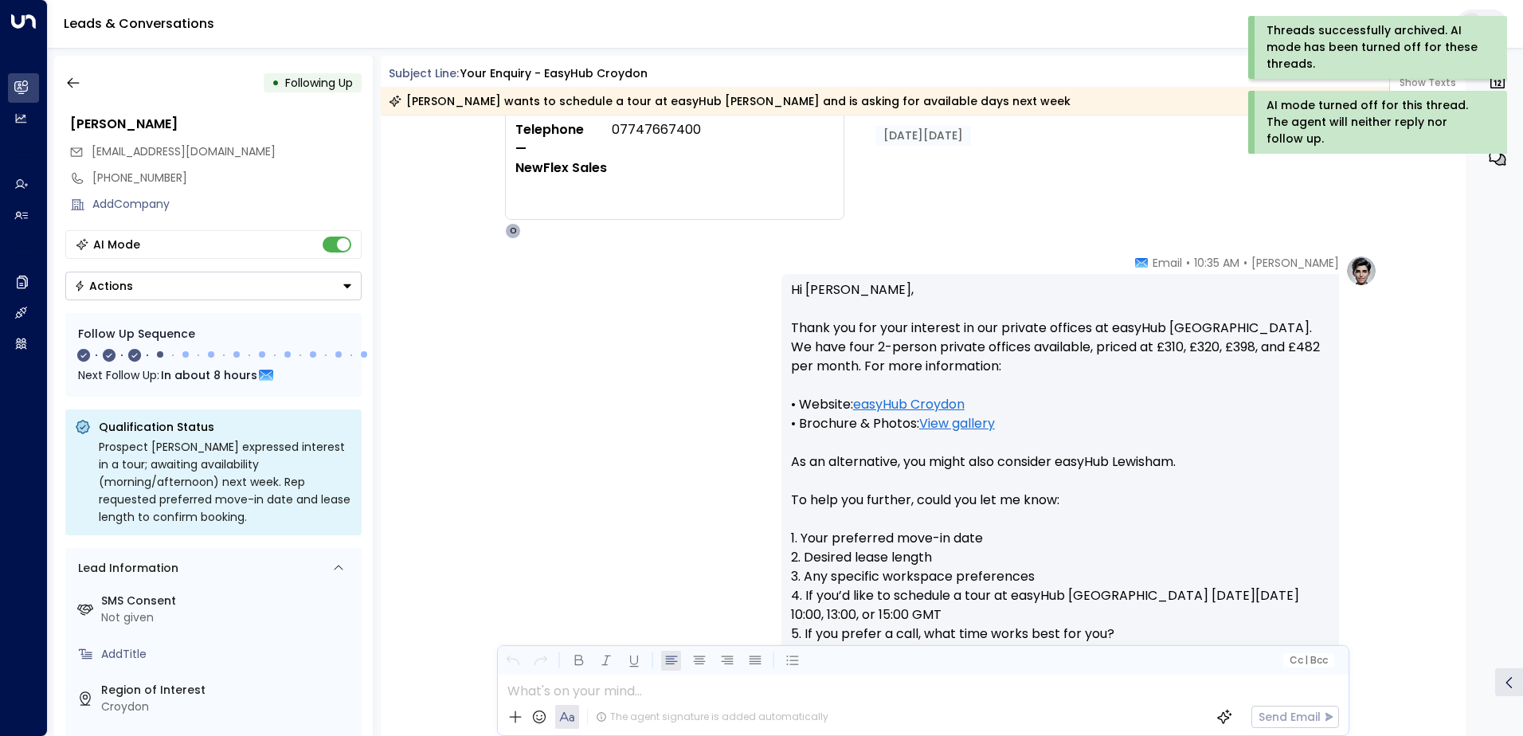
scroll to position [239, 0]
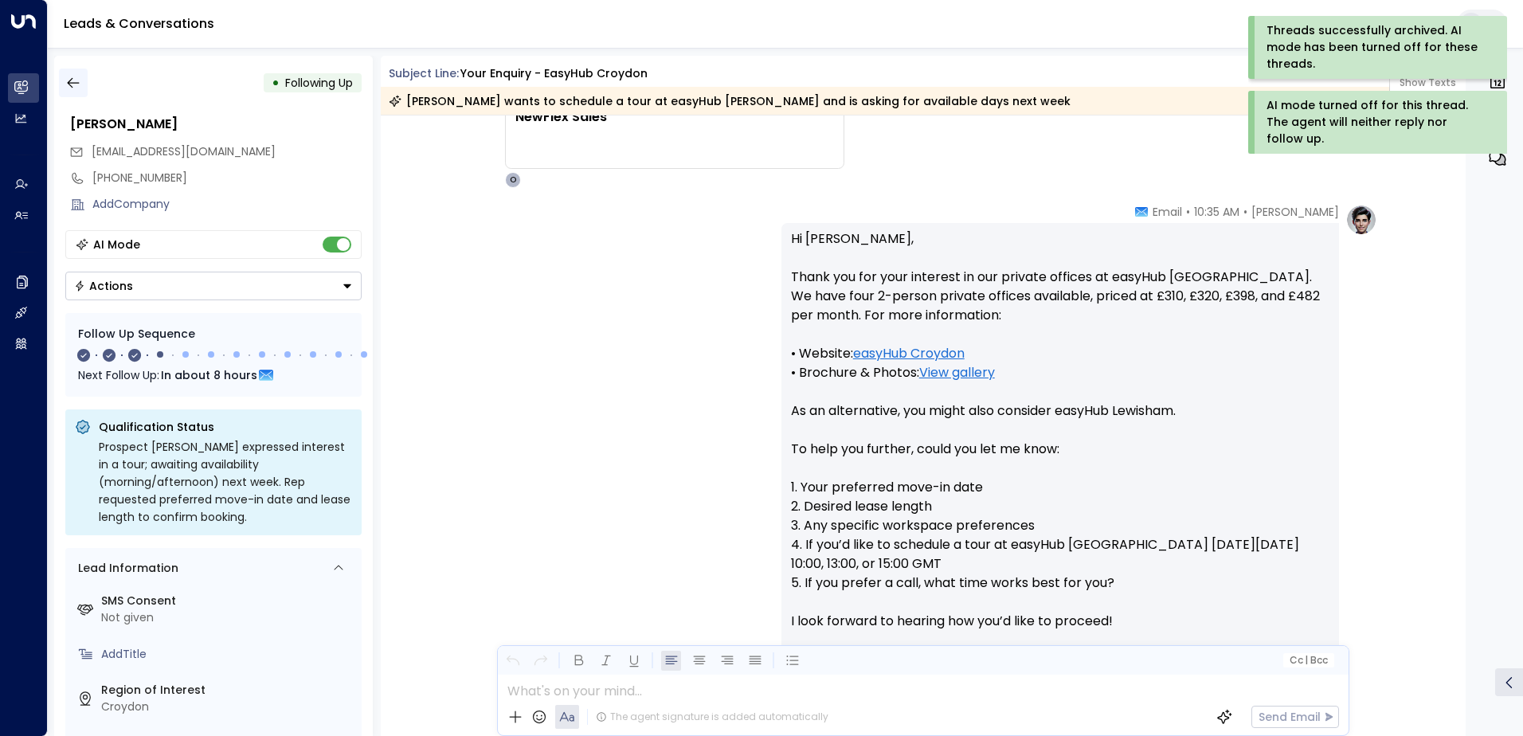
click at [74, 84] on icon "button" at bounding box center [73, 83] width 16 height 16
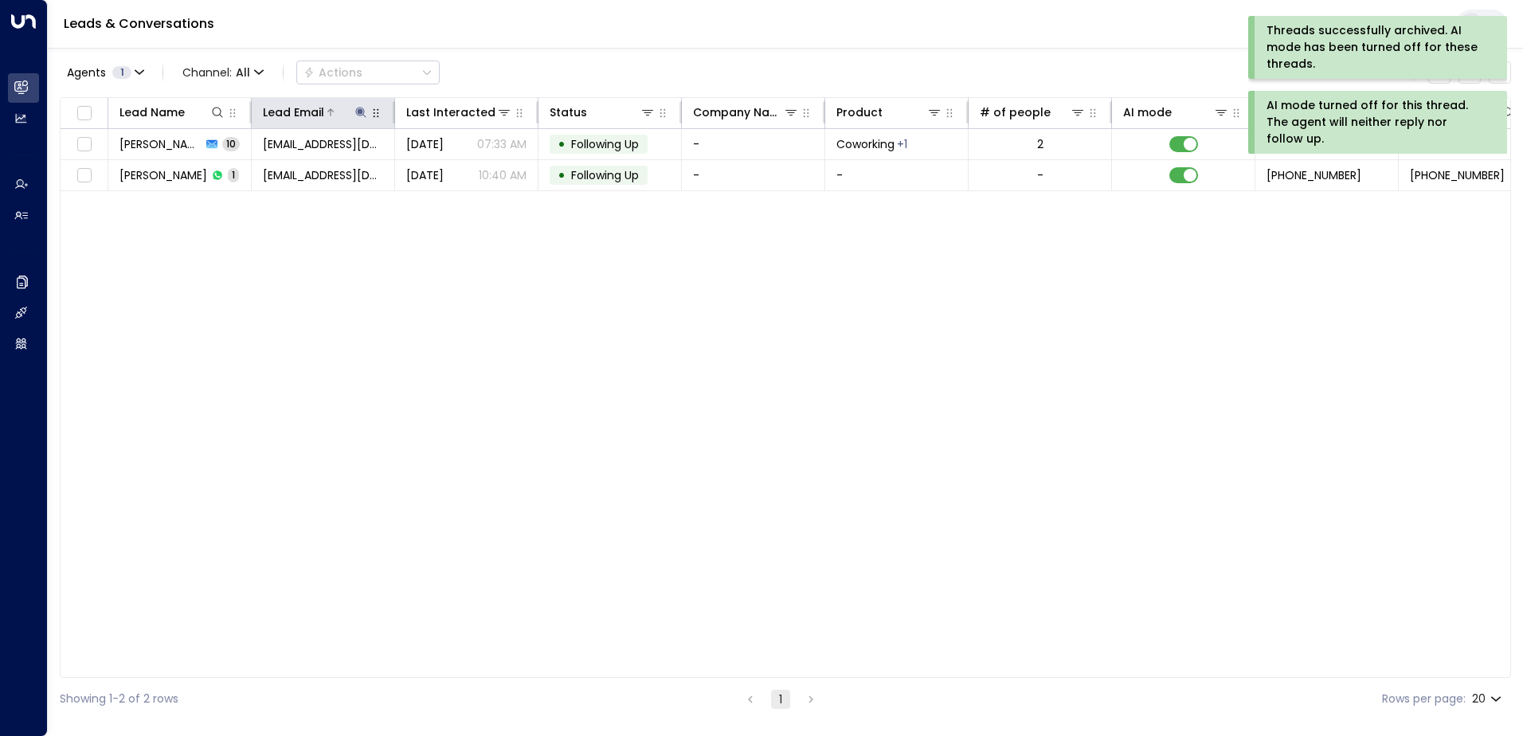
click at [358, 109] on icon at bounding box center [360, 112] width 13 height 13
click at [459, 172] on icon "button" at bounding box center [461, 170] width 10 height 10
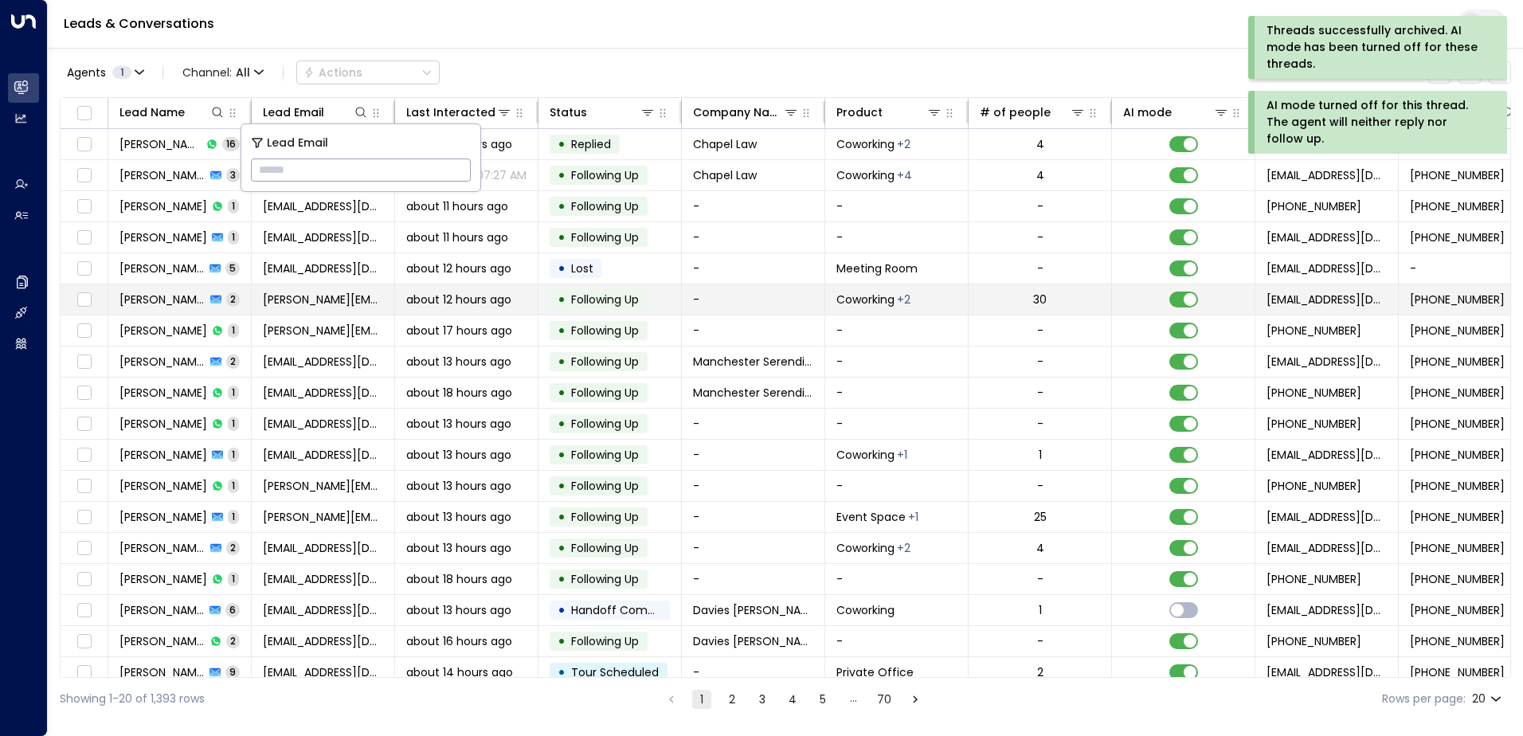
type input "**********"
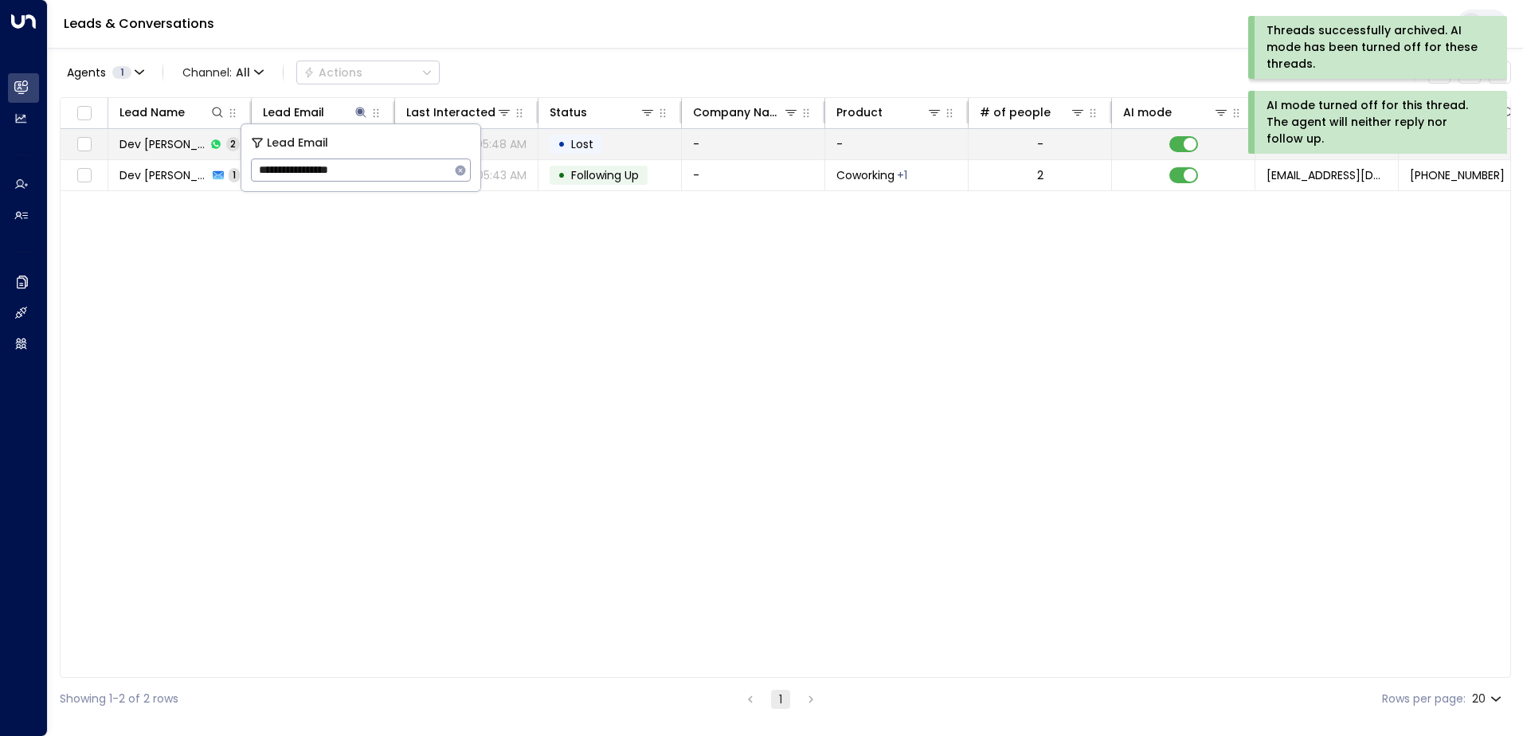
click at [610, 140] on td "• Lost" at bounding box center [609, 144] width 143 height 30
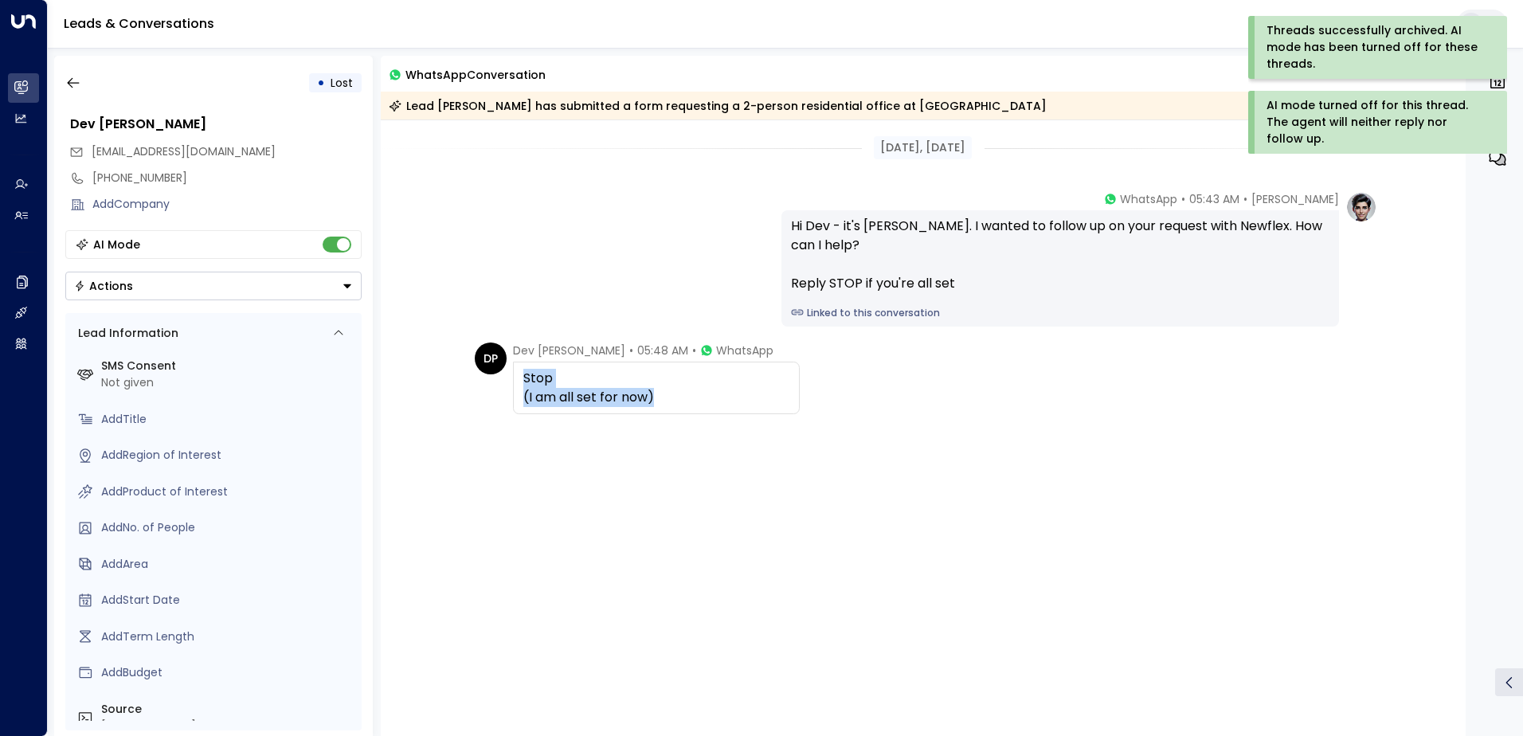
drag, startPoint x: 708, startPoint y: 392, endPoint x: 520, endPoint y: 378, distance: 188.4
click at [520, 378] on div "Stop (I am all set for now)" at bounding box center [656, 388] width 287 height 53
drag, startPoint x: 520, startPoint y: 378, endPoint x: 748, endPoint y: 389, distance: 228.0
click at [748, 389] on div "Stop (I am all set for now)" at bounding box center [656, 388] width 266 height 38
drag, startPoint x: 654, startPoint y: 393, endPoint x: 511, endPoint y: 350, distance: 148.9
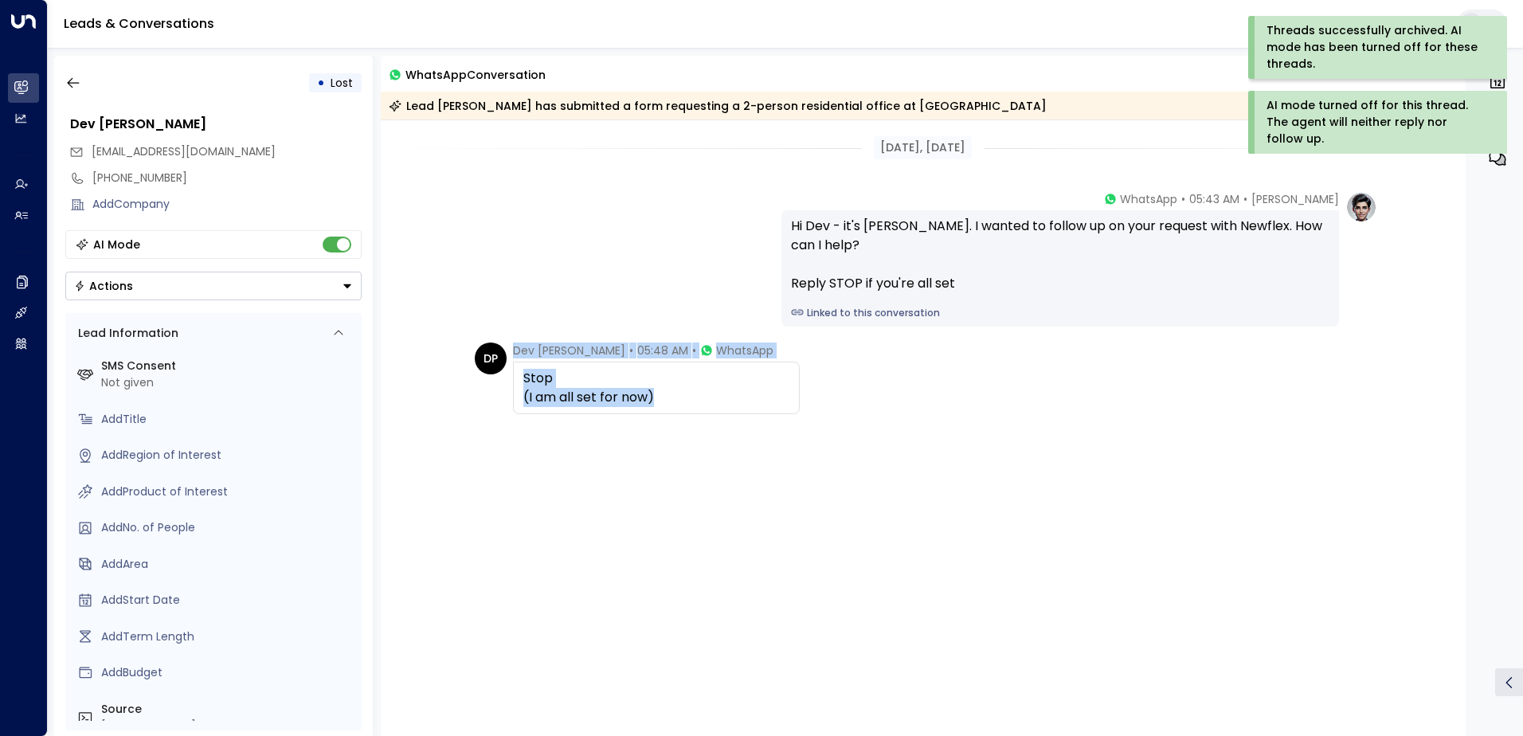
click at [511, 350] on div "DP [PERSON_NAME] • 05:48 AM • WhatsApp Stop (I am all set for now)" at bounding box center [637, 378] width 325 height 72
drag, startPoint x: 511, startPoint y: 350, endPoint x: 535, endPoint y: 349, distance: 23.9
copy div "[PERSON_NAME] • 05:48 AM • WhatsApp Stop (I am all set for now)"
click at [74, 83] on icon "button" at bounding box center [73, 83] width 12 height 10
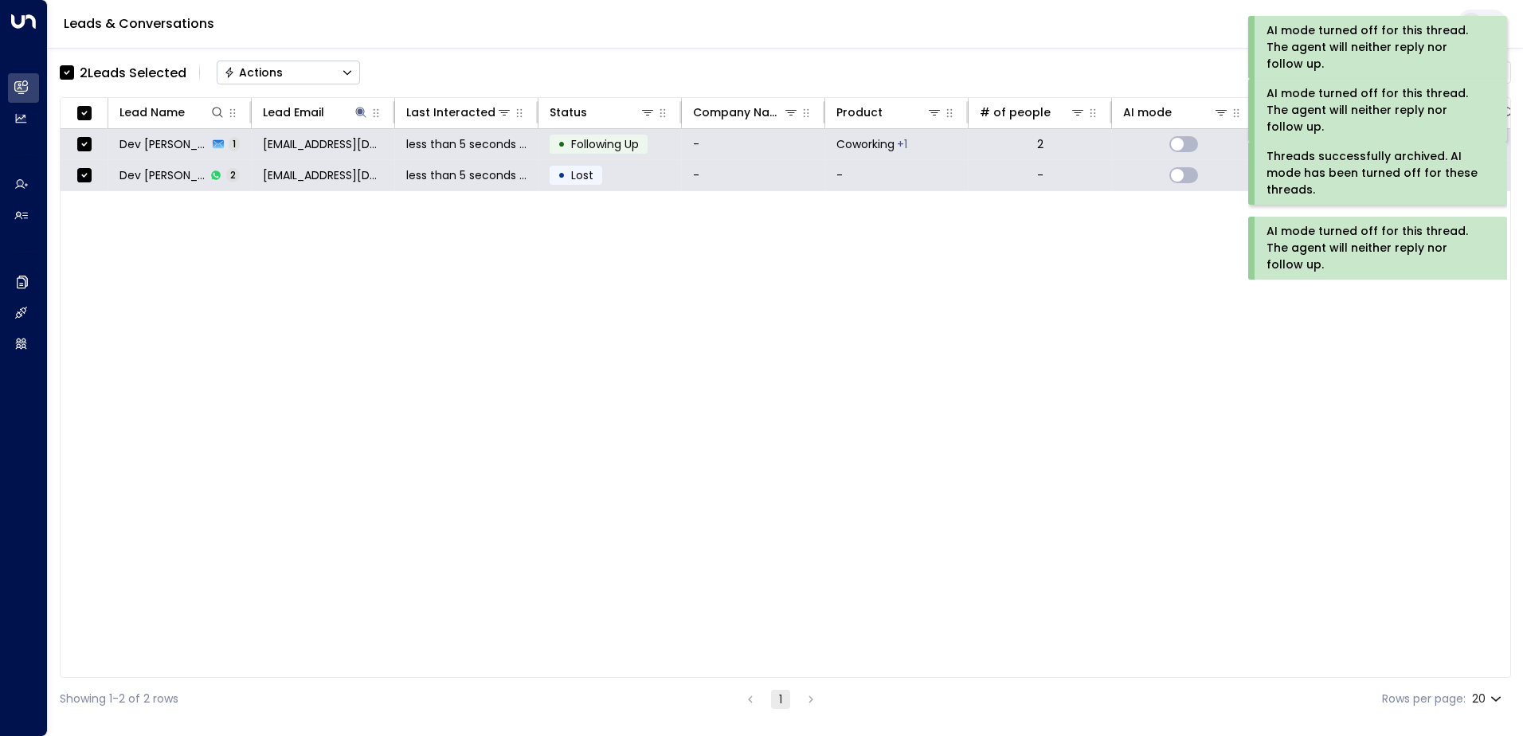
click at [280, 71] on div "Actions" at bounding box center [253, 72] width 59 height 14
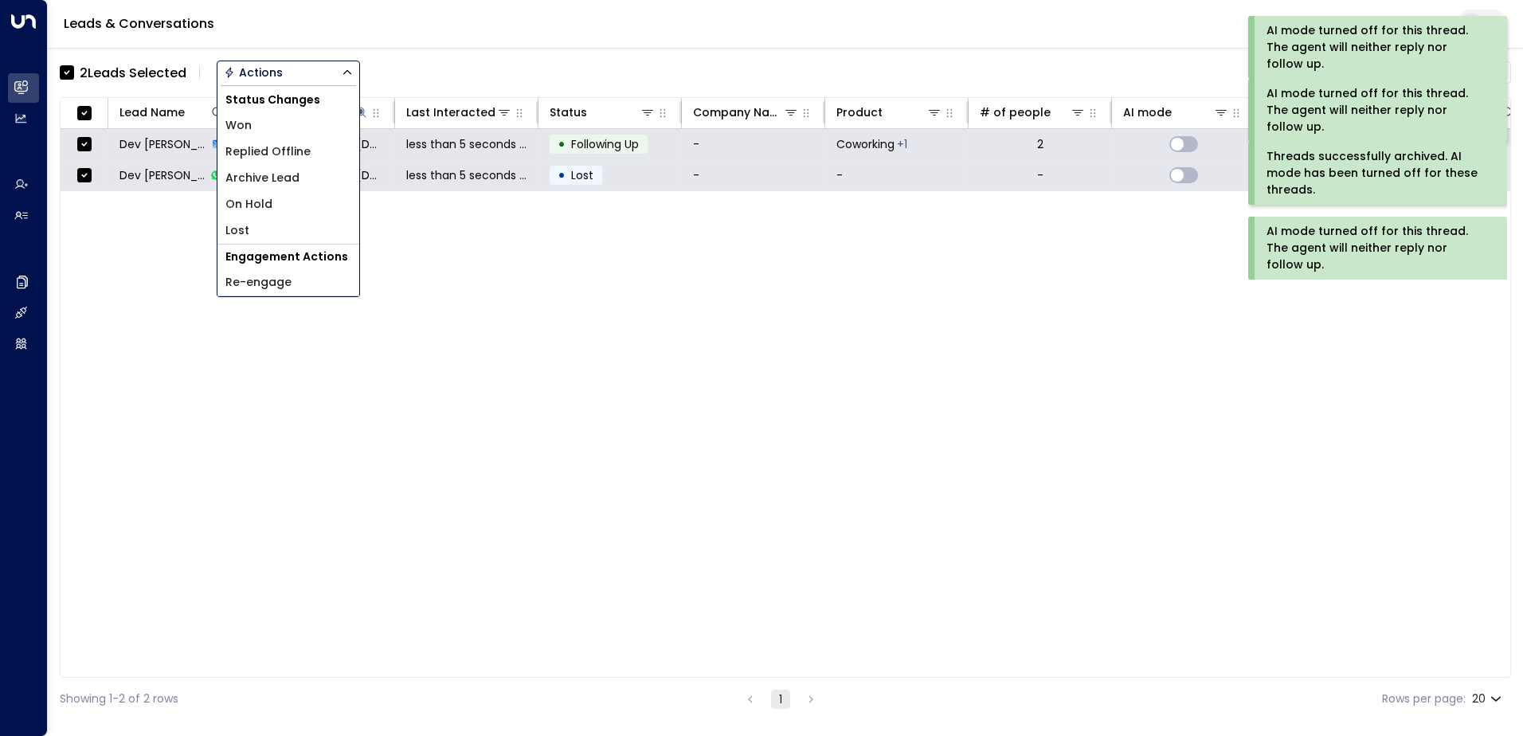
click at [286, 174] on span "Archive Lead" at bounding box center [262, 178] width 74 height 17
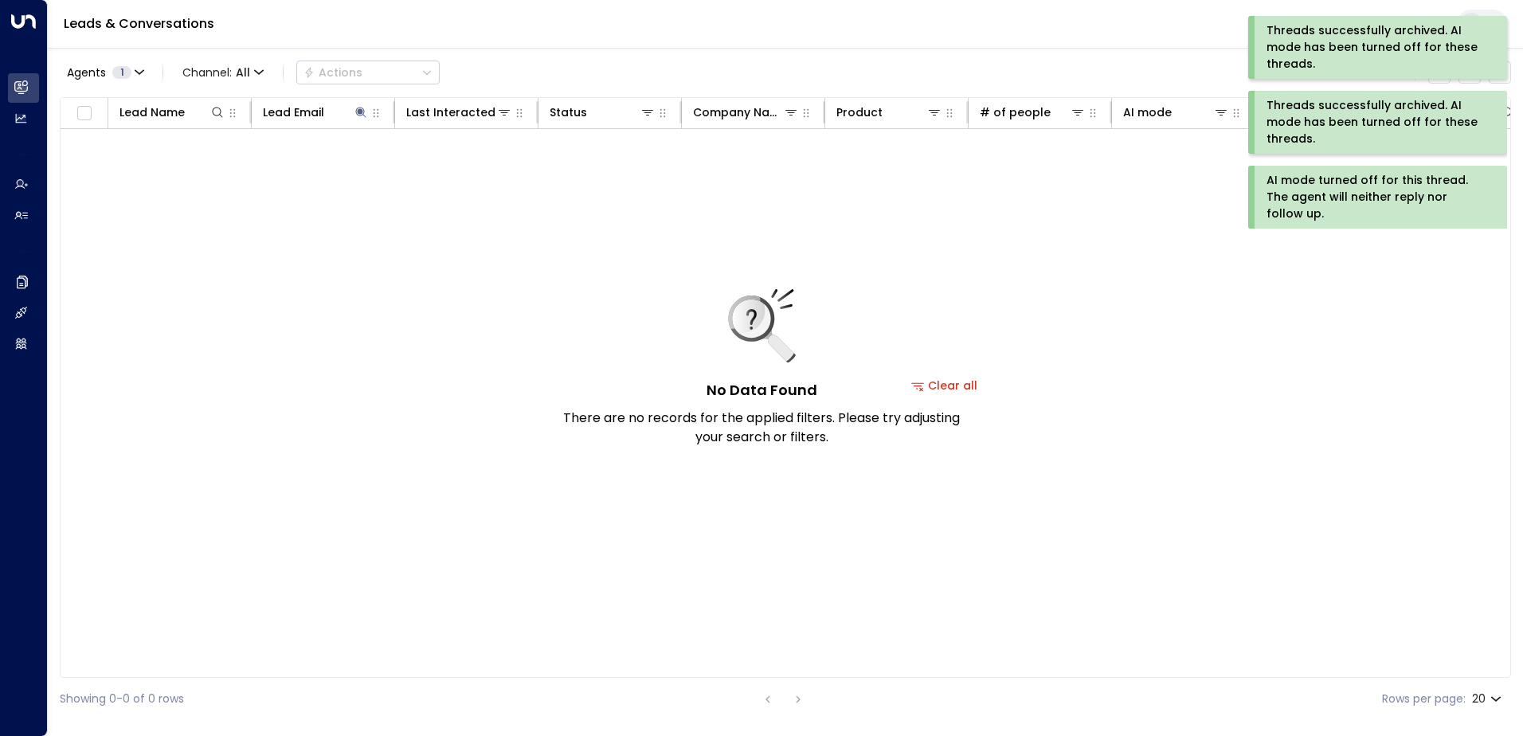
click at [1343, 119] on div "Threads successfully archived. AI mode has been turned off for these threads." at bounding box center [1375, 122] width 219 height 50
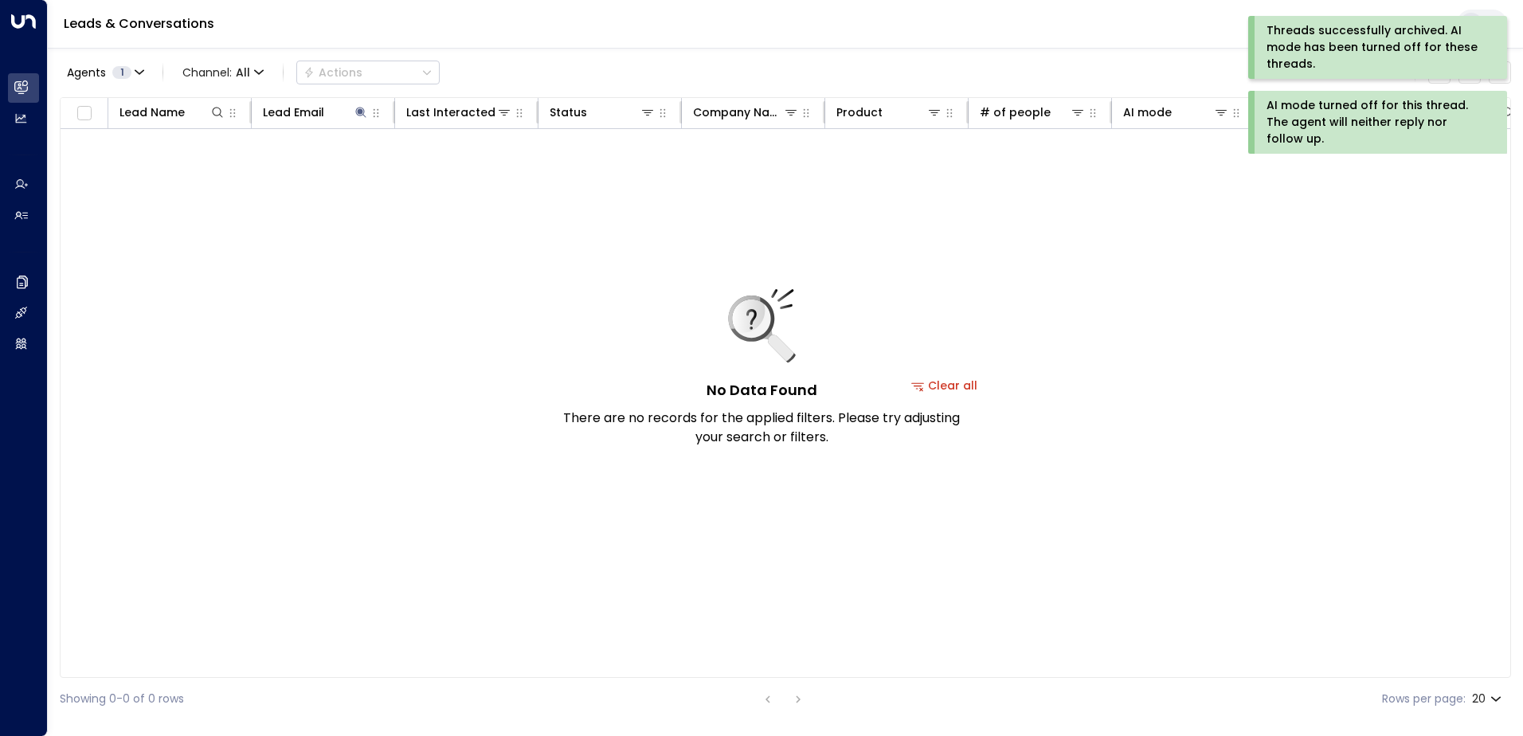
click at [1339, 48] on div "Threads successfully archived. AI mode has been turned off for these threads." at bounding box center [1375, 47] width 219 height 50
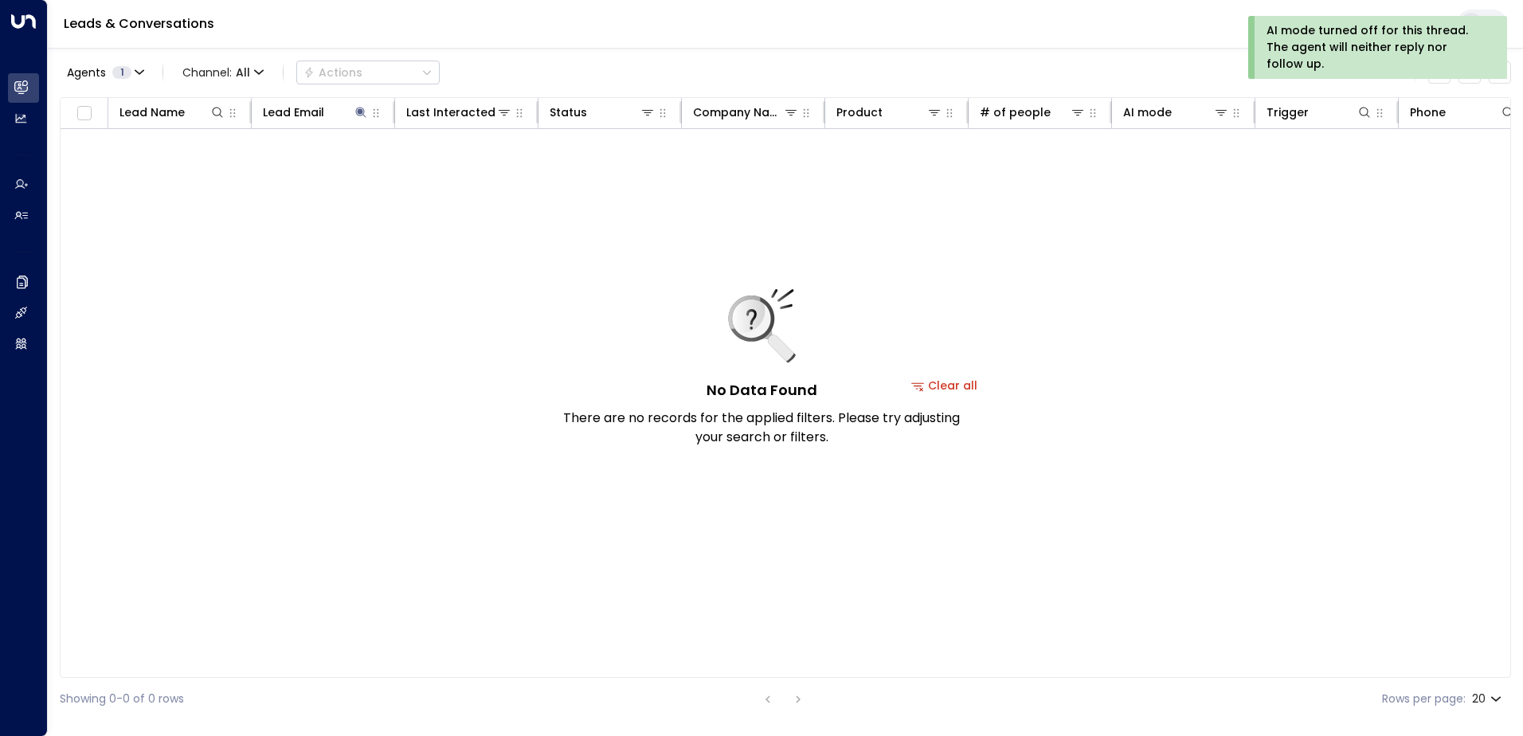
click at [1339, 48] on div "AI mode turned off for this thread. The agent will neither reply nor follow up." at bounding box center [1375, 47] width 219 height 50
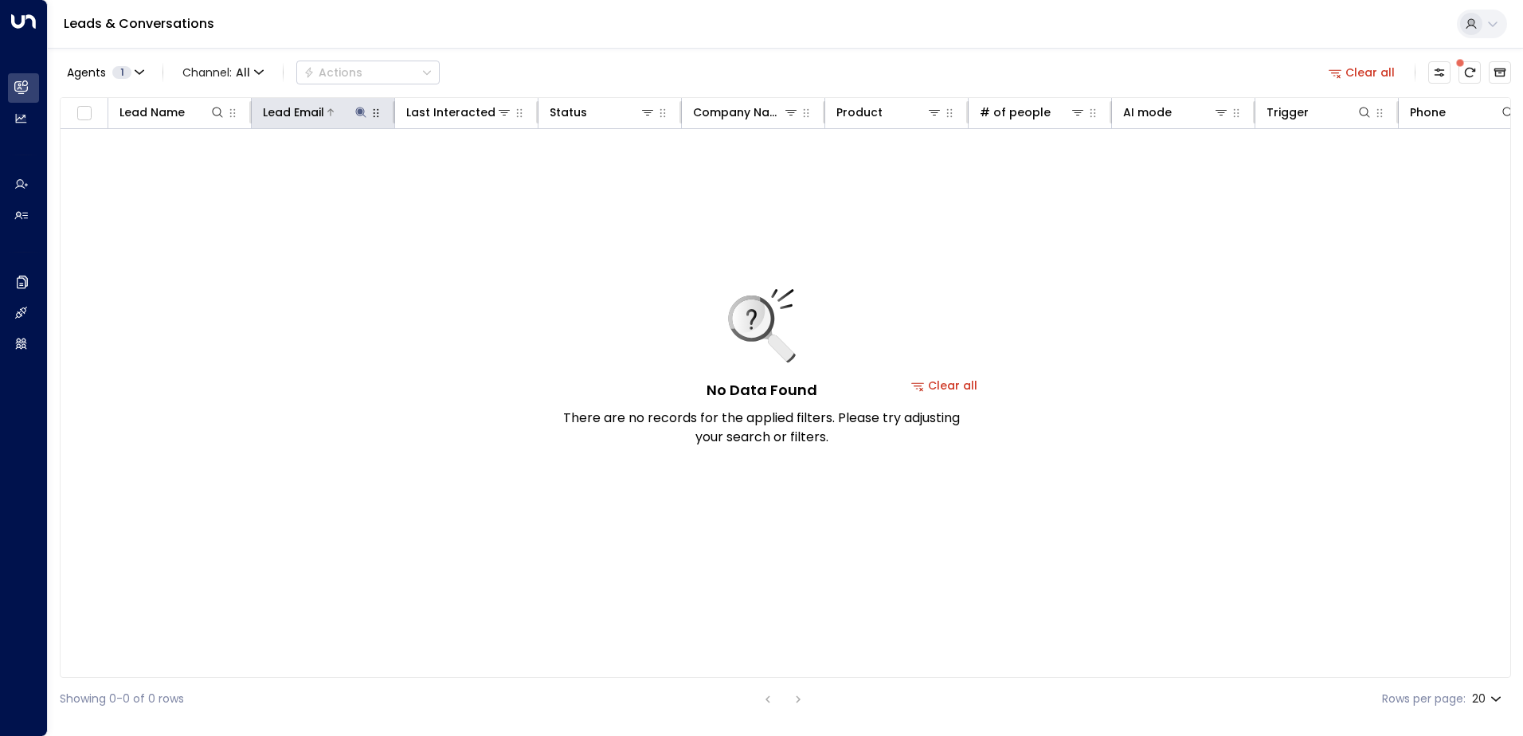
click at [359, 114] on icon at bounding box center [360, 112] width 10 height 10
click at [456, 165] on icon "button" at bounding box center [460, 170] width 13 height 13
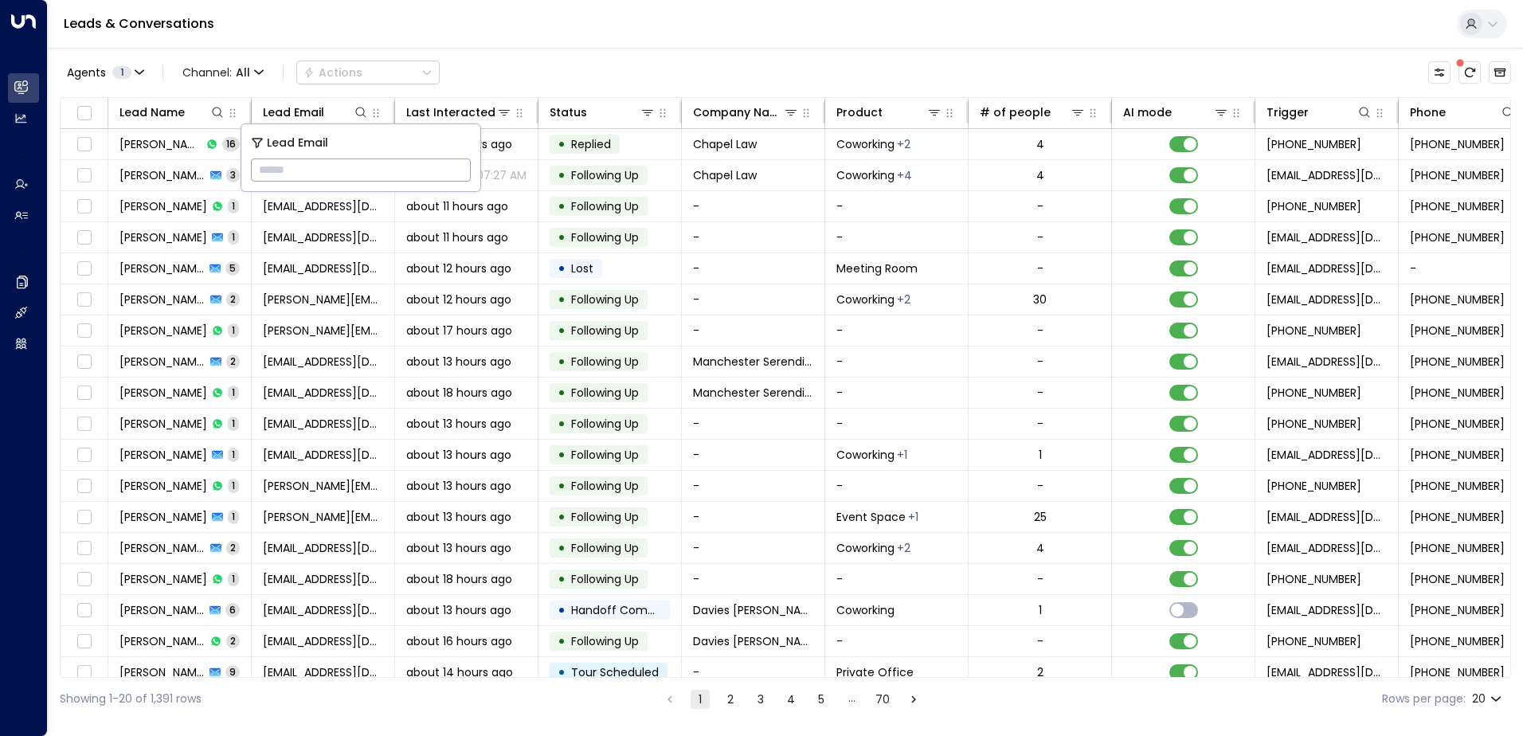
type input "**********"
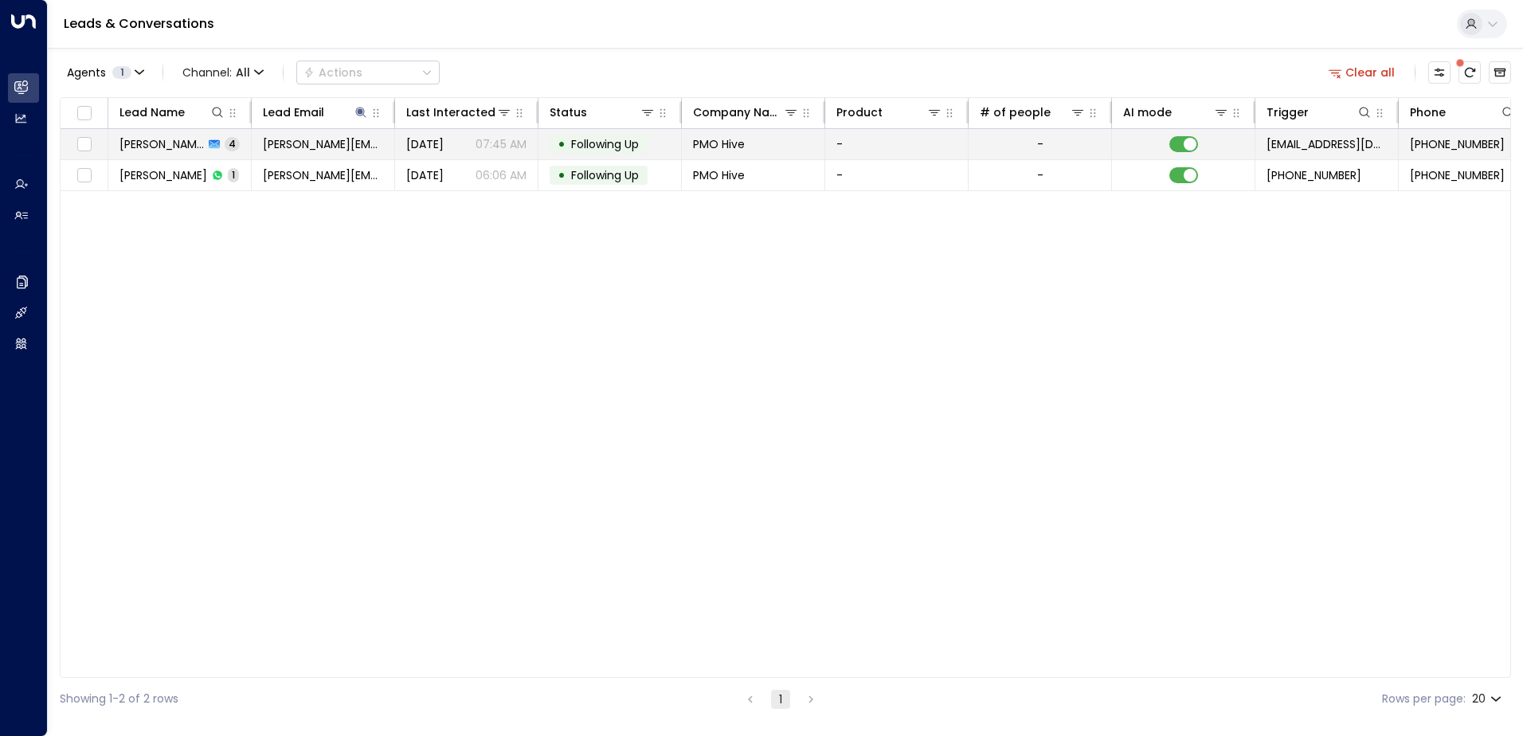
click at [626, 142] on span "Following Up" at bounding box center [605, 144] width 68 height 16
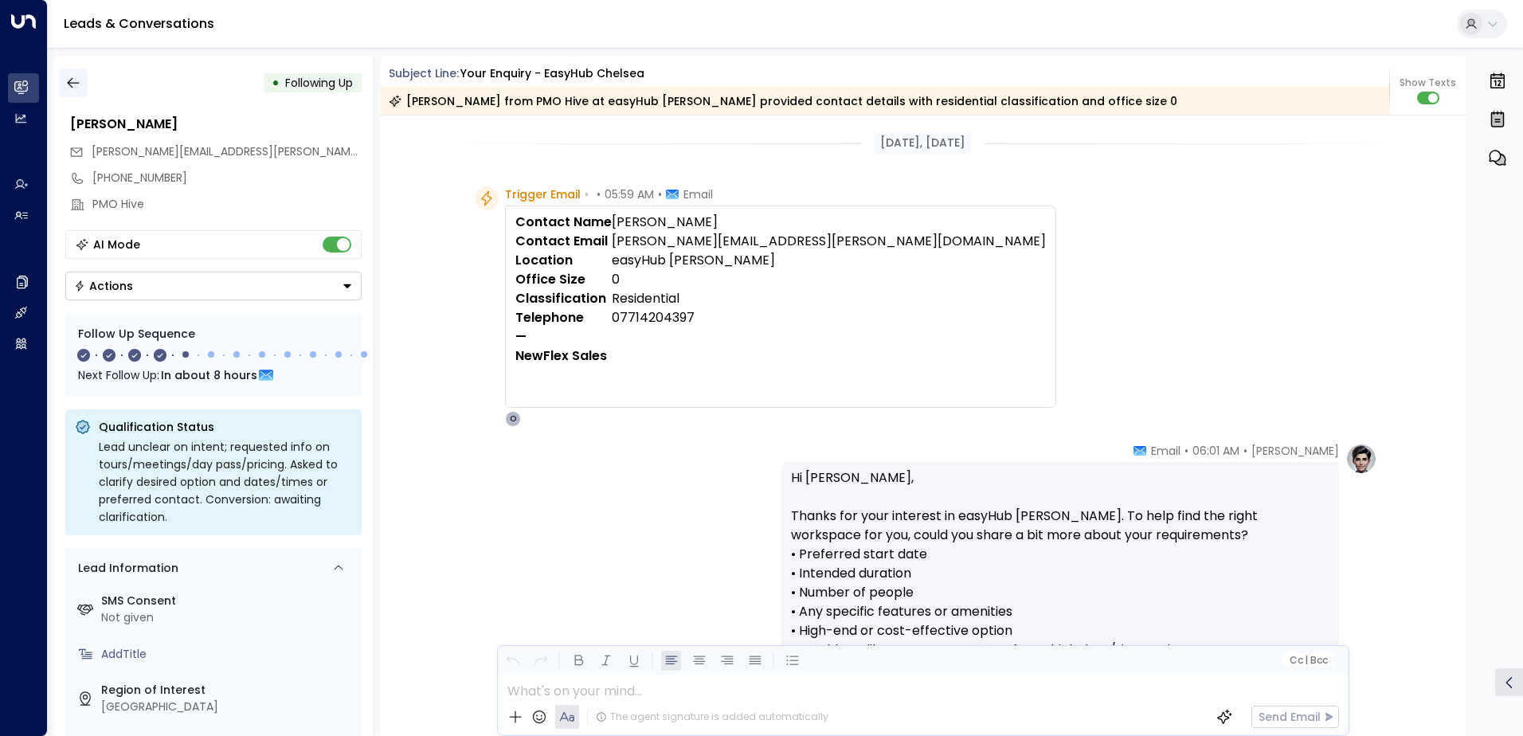
click at [74, 84] on icon "button" at bounding box center [73, 83] width 16 height 16
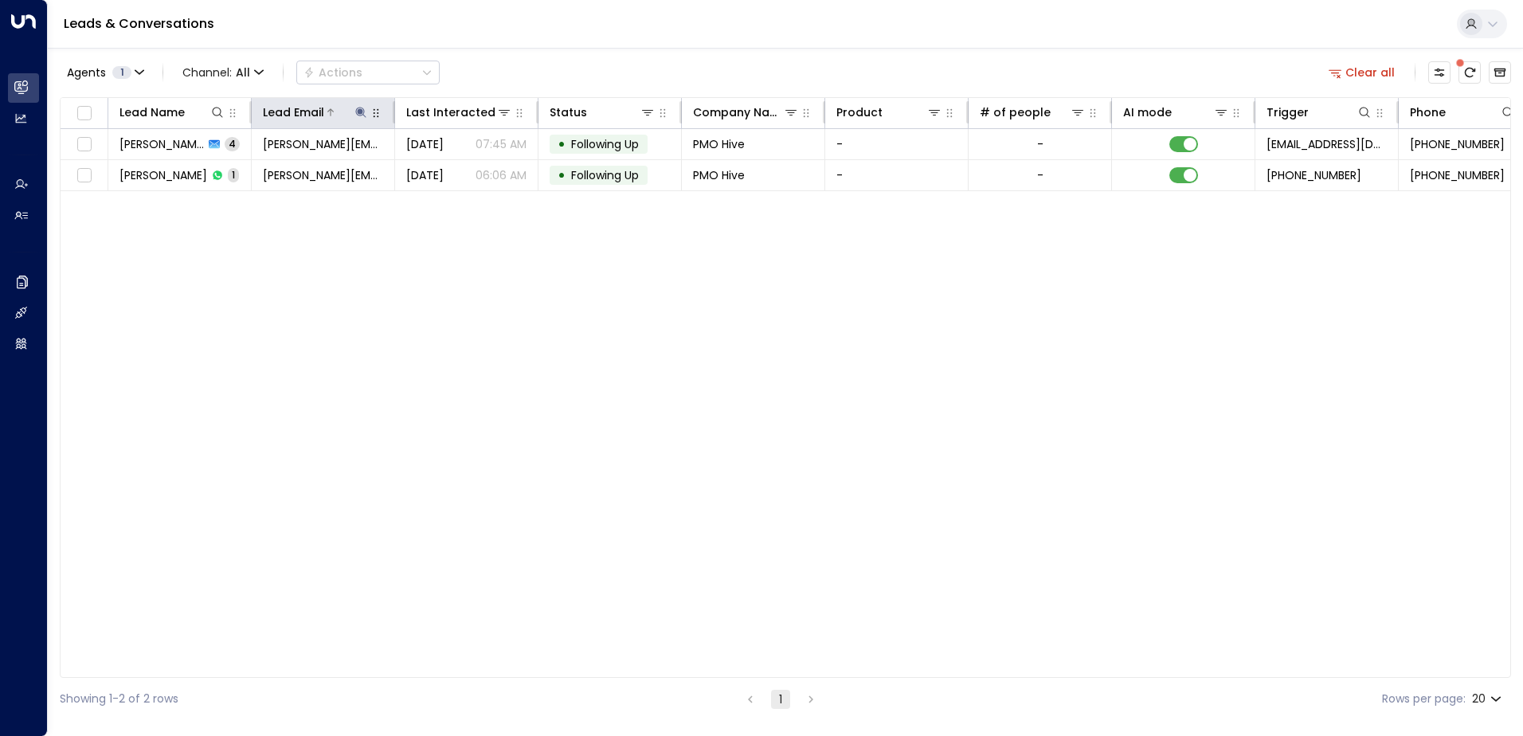
click at [359, 108] on icon at bounding box center [360, 112] width 10 height 10
click at [461, 168] on icon "button" at bounding box center [461, 170] width 10 height 10
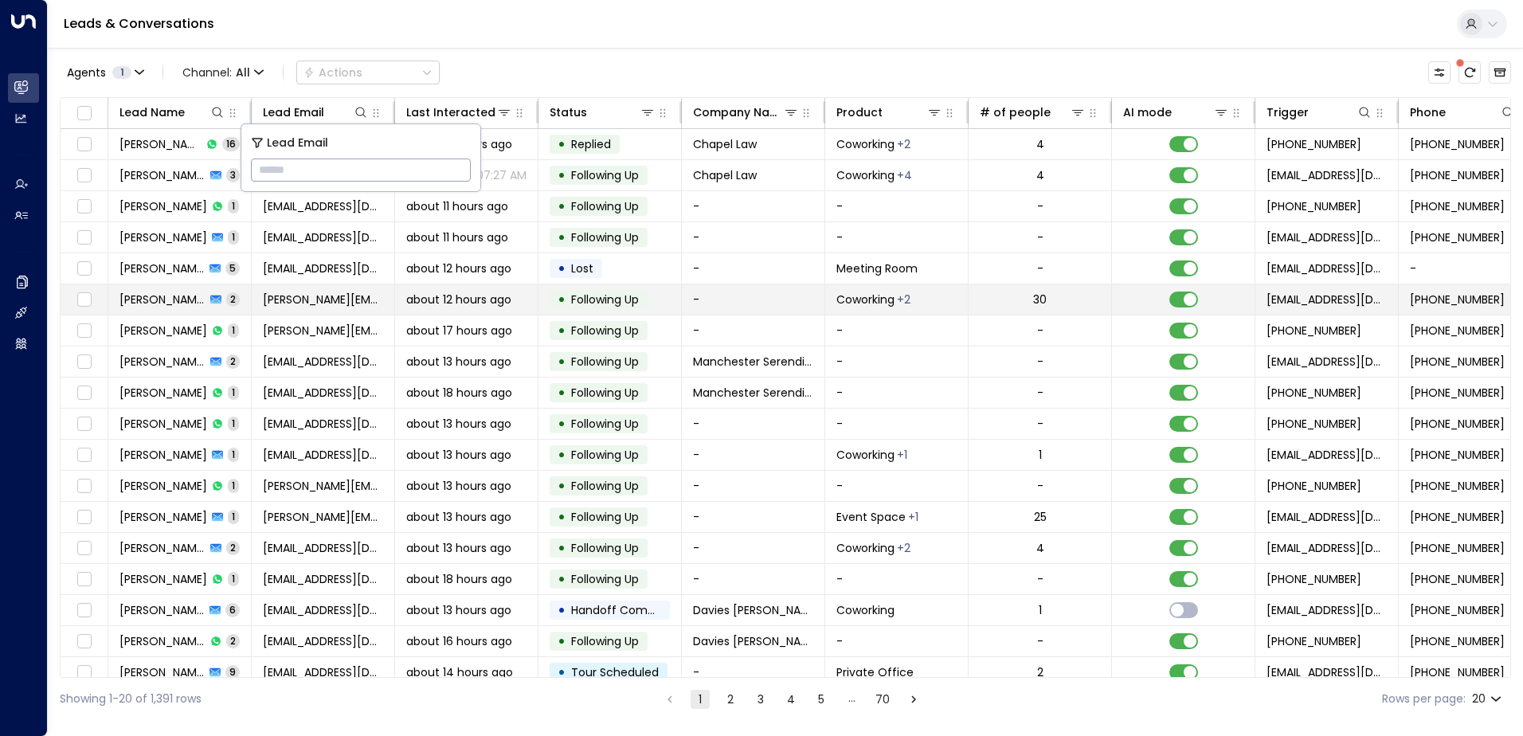
type input "**********"
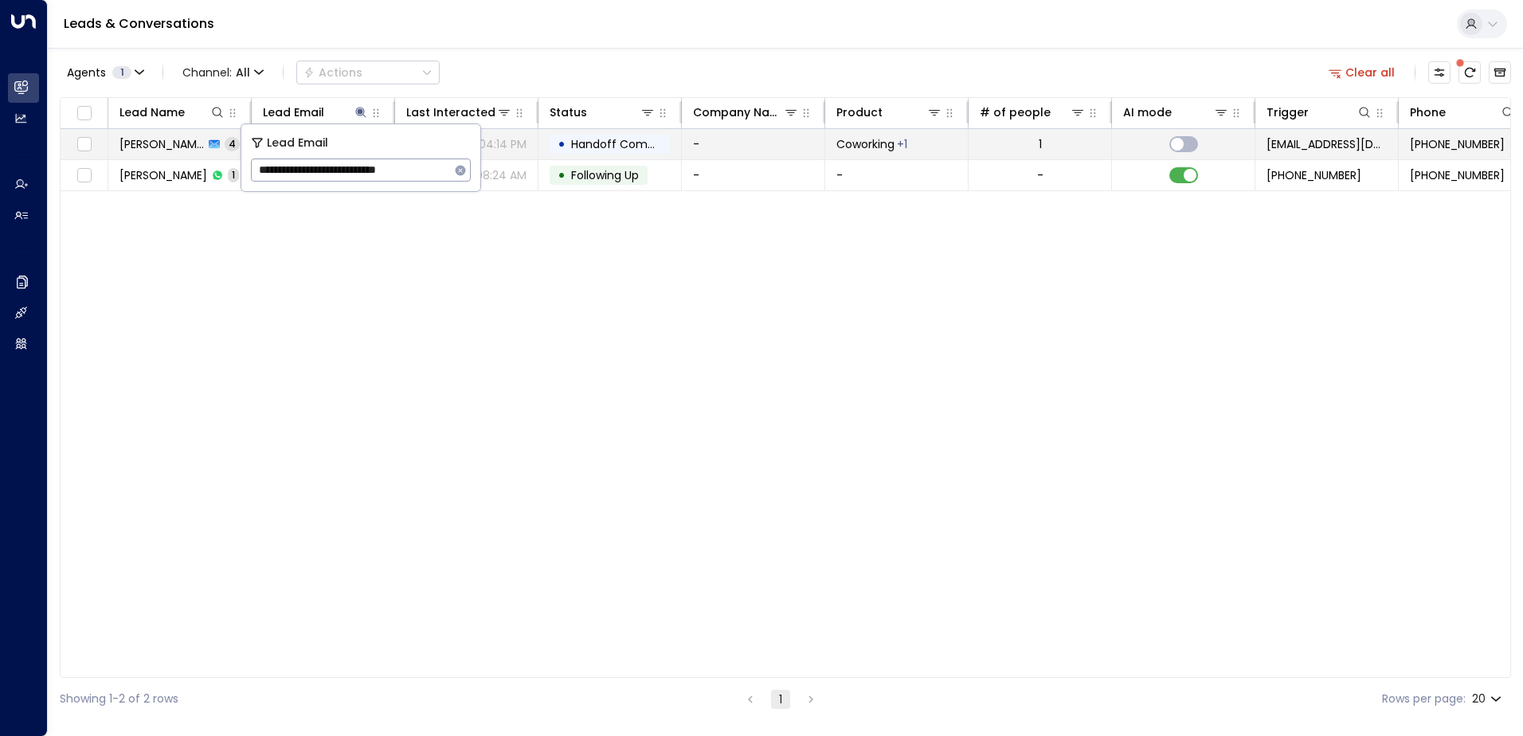
click at [615, 142] on span "Handoff Completed" at bounding box center [627, 144] width 112 height 16
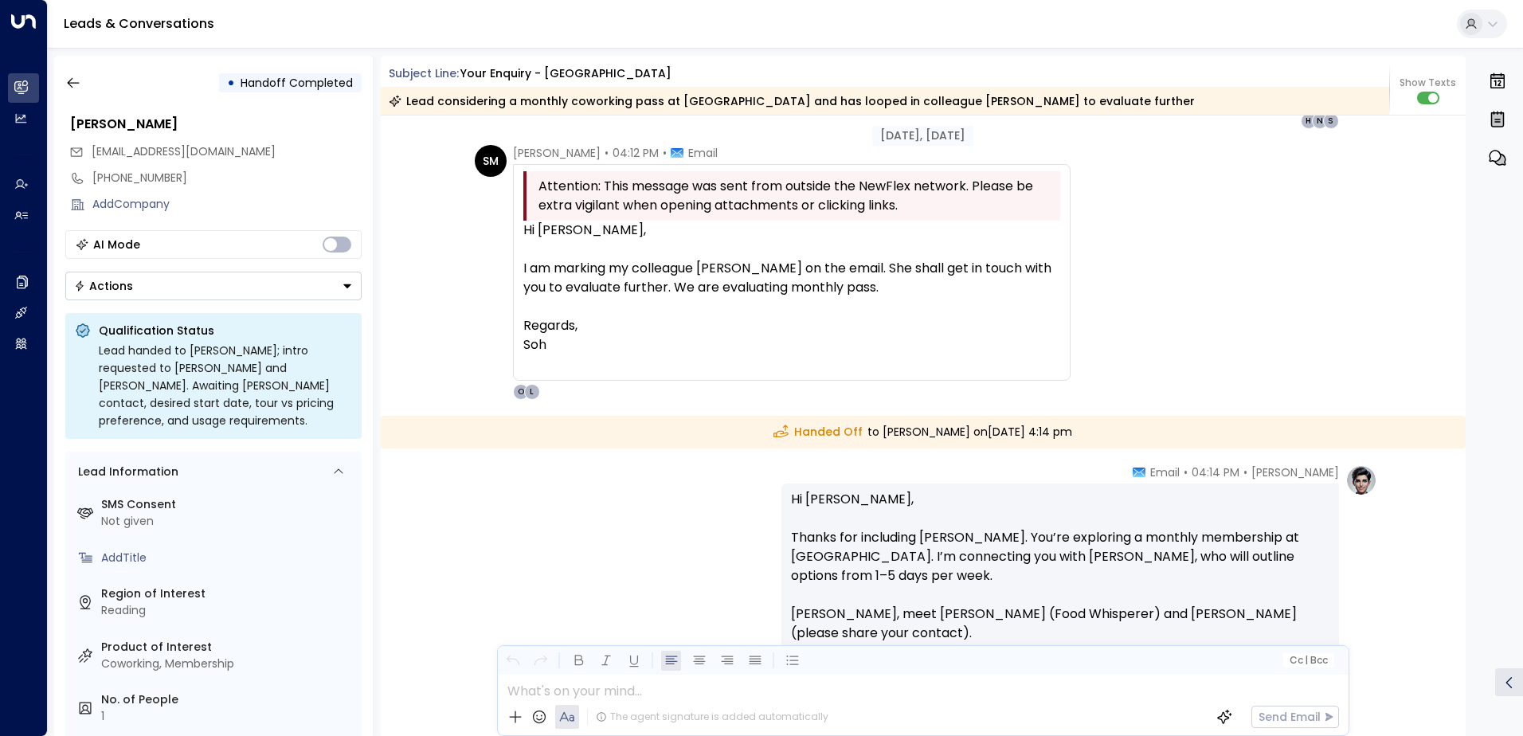
scroll to position [1197, 0]
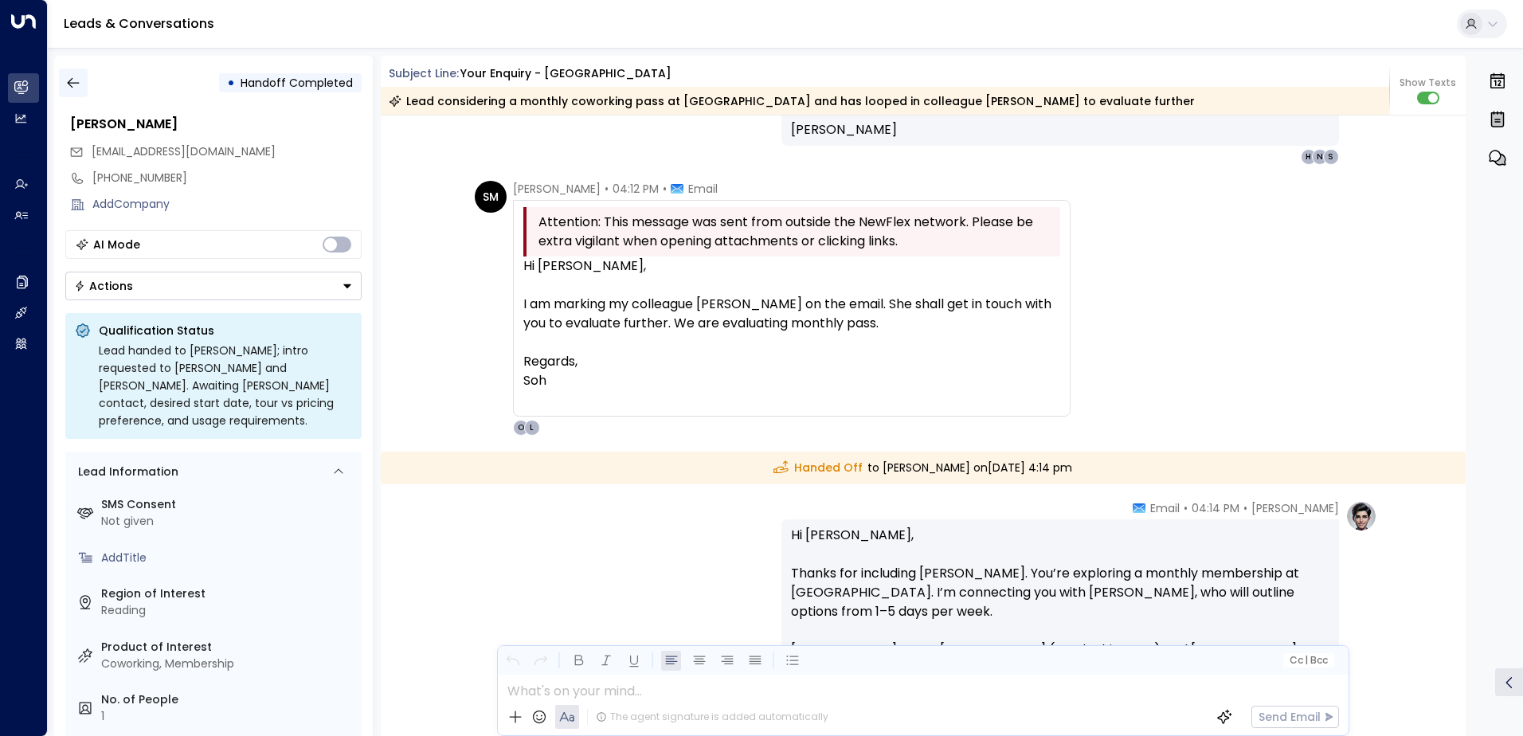
click at [72, 84] on icon "button" at bounding box center [73, 83] width 16 height 16
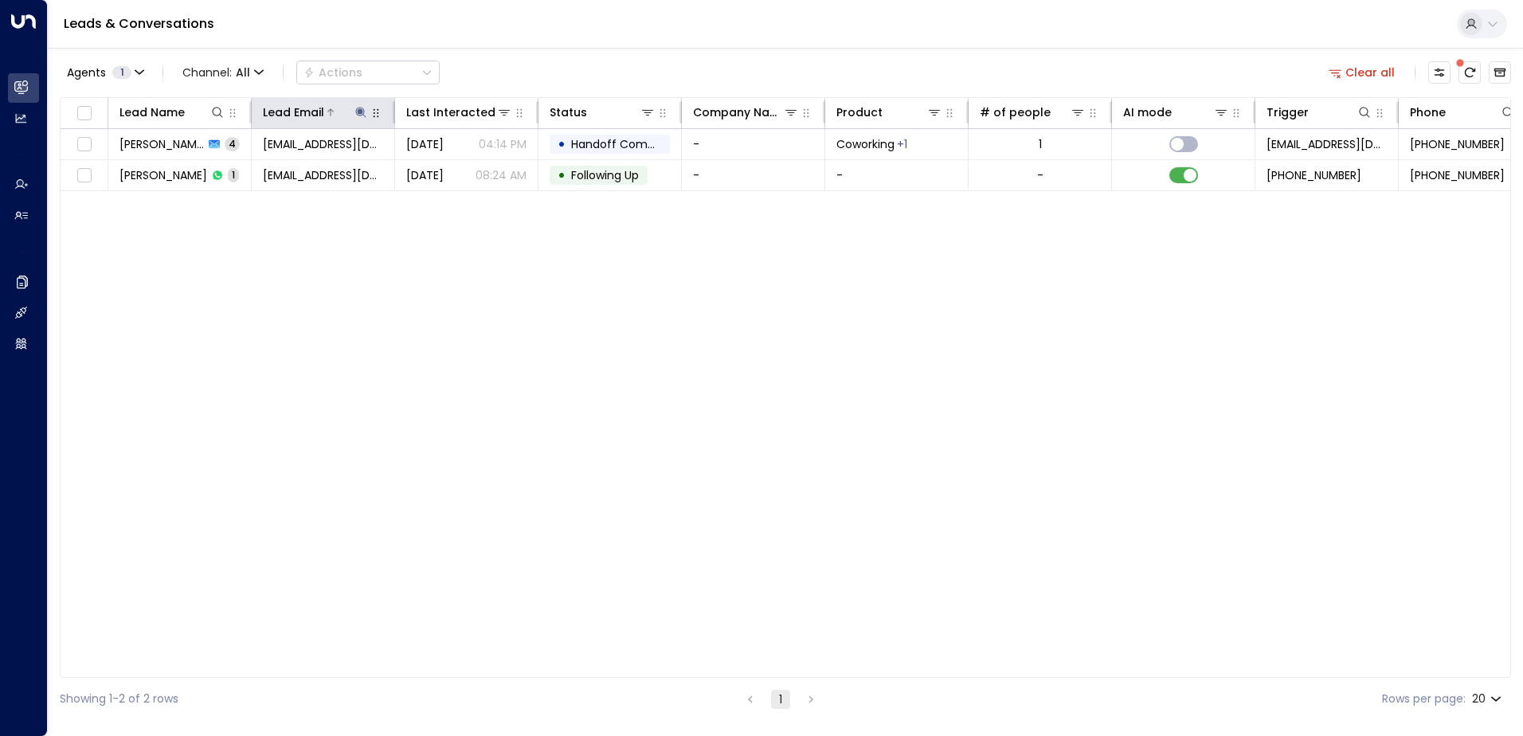
click at [362, 108] on icon at bounding box center [360, 112] width 13 height 13
click at [457, 170] on icon "button" at bounding box center [461, 170] width 10 height 10
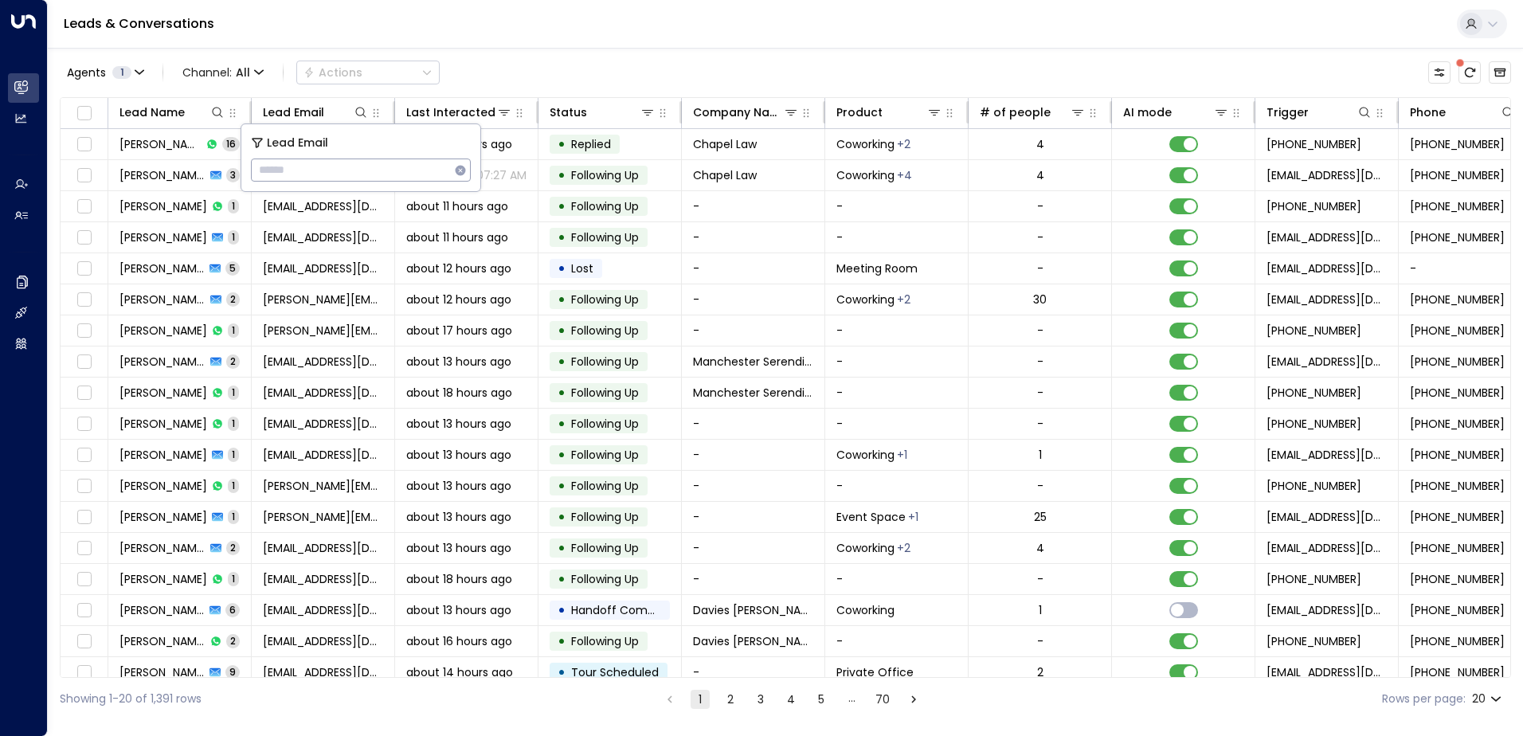
type input "**********"
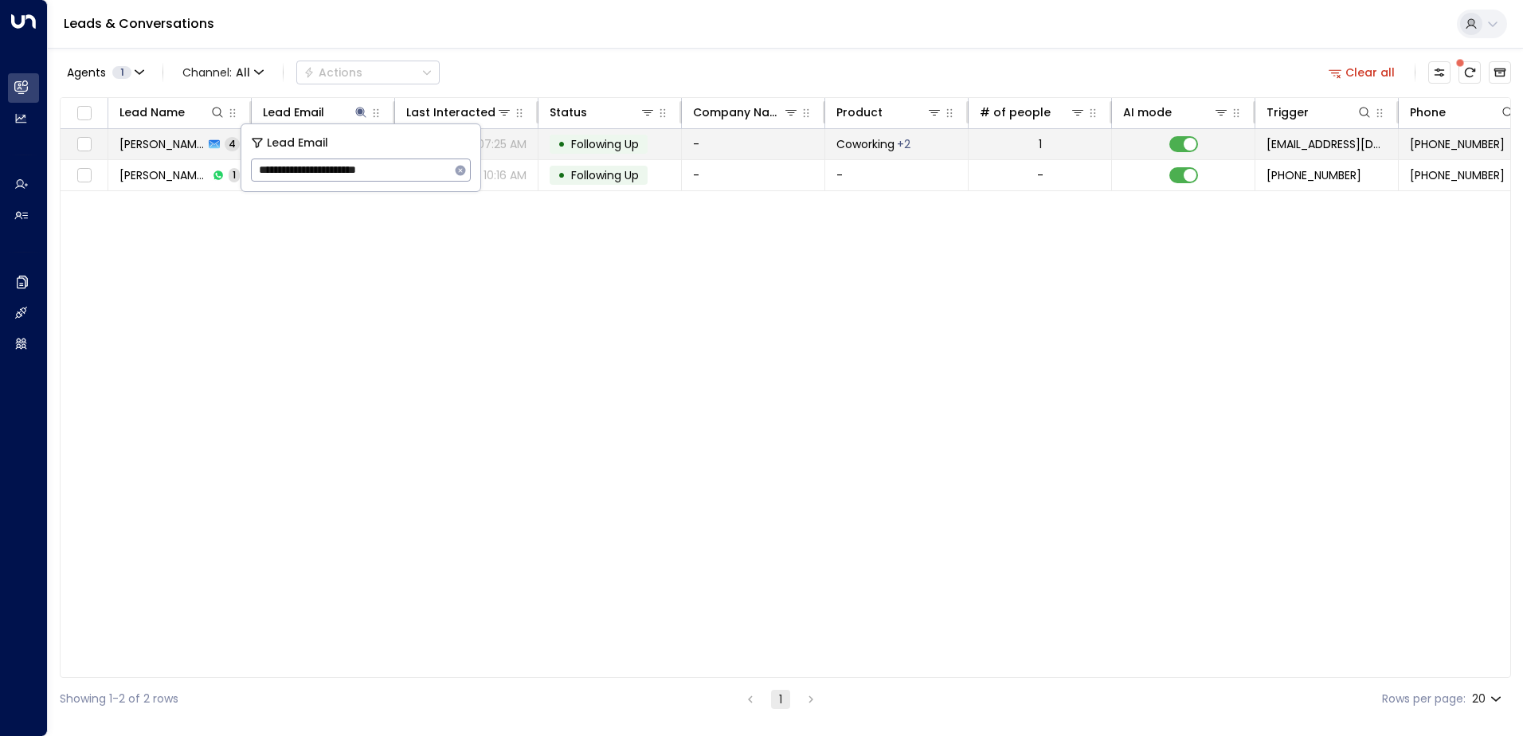
click at [607, 142] on span "Following Up" at bounding box center [605, 144] width 68 height 16
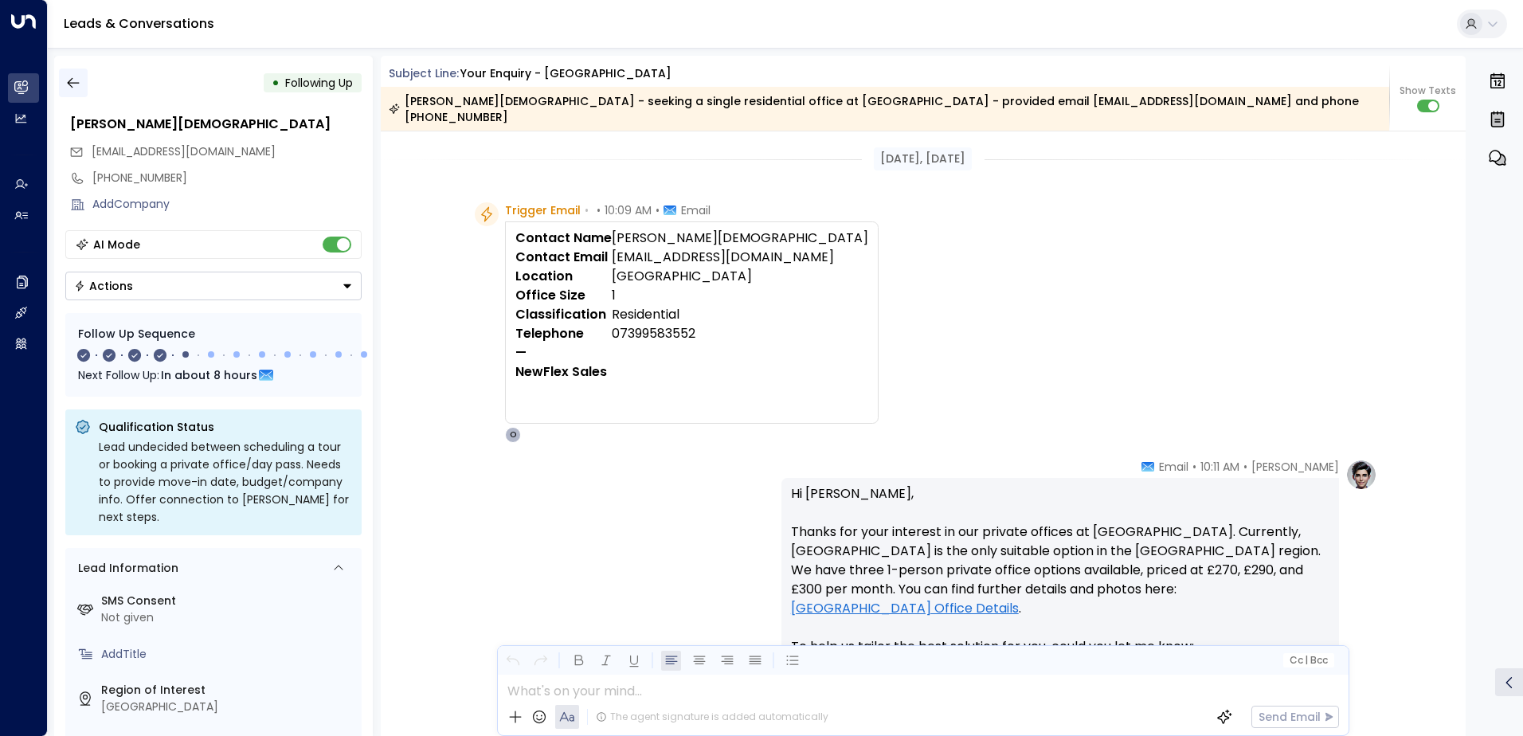
click at [69, 90] on icon "button" at bounding box center [73, 83] width 16 height 16
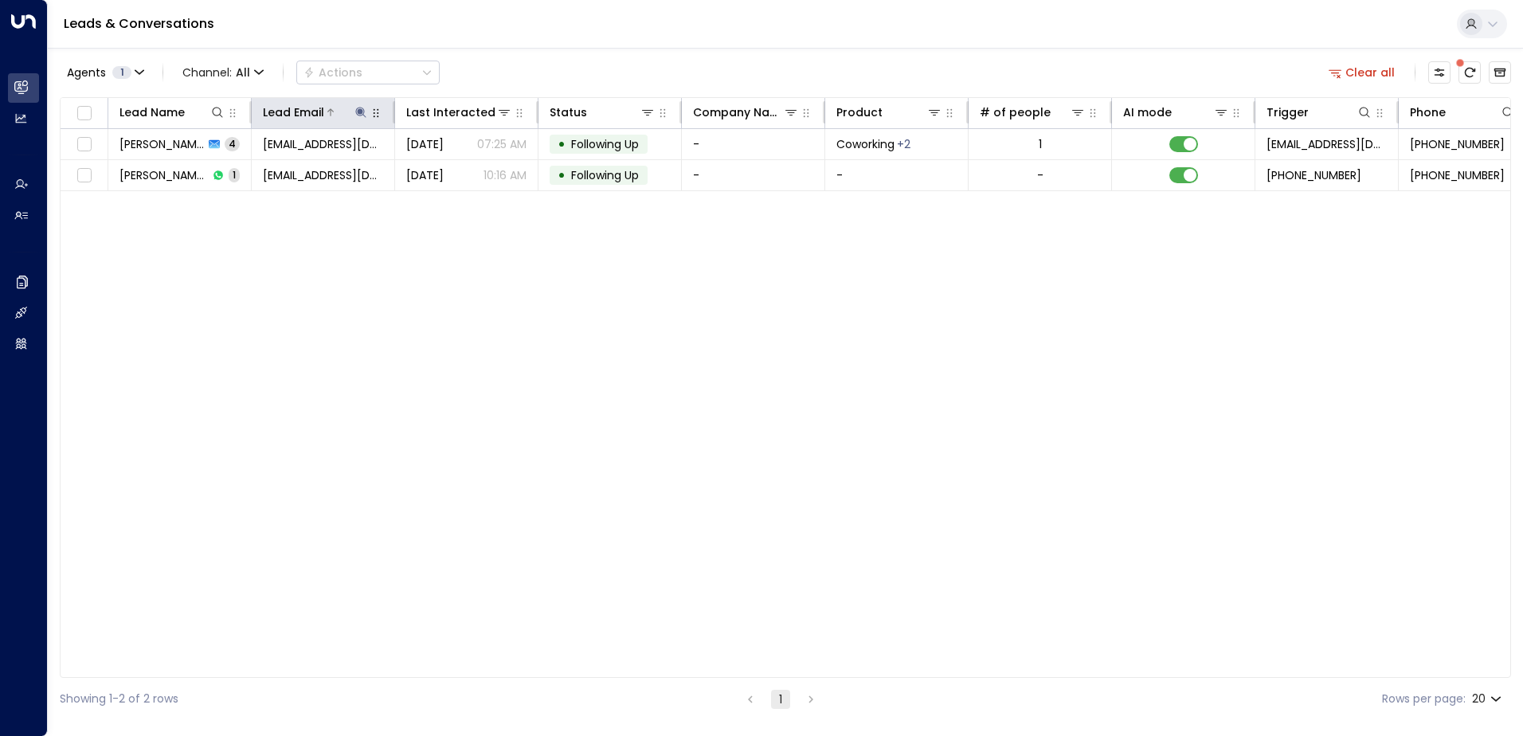
click at [366, 115] on icon at bounding box center [360, 112] width 13 height 13
click at [459, 168] on icon "button" at bounding box center [461, 170] width 10 height 10
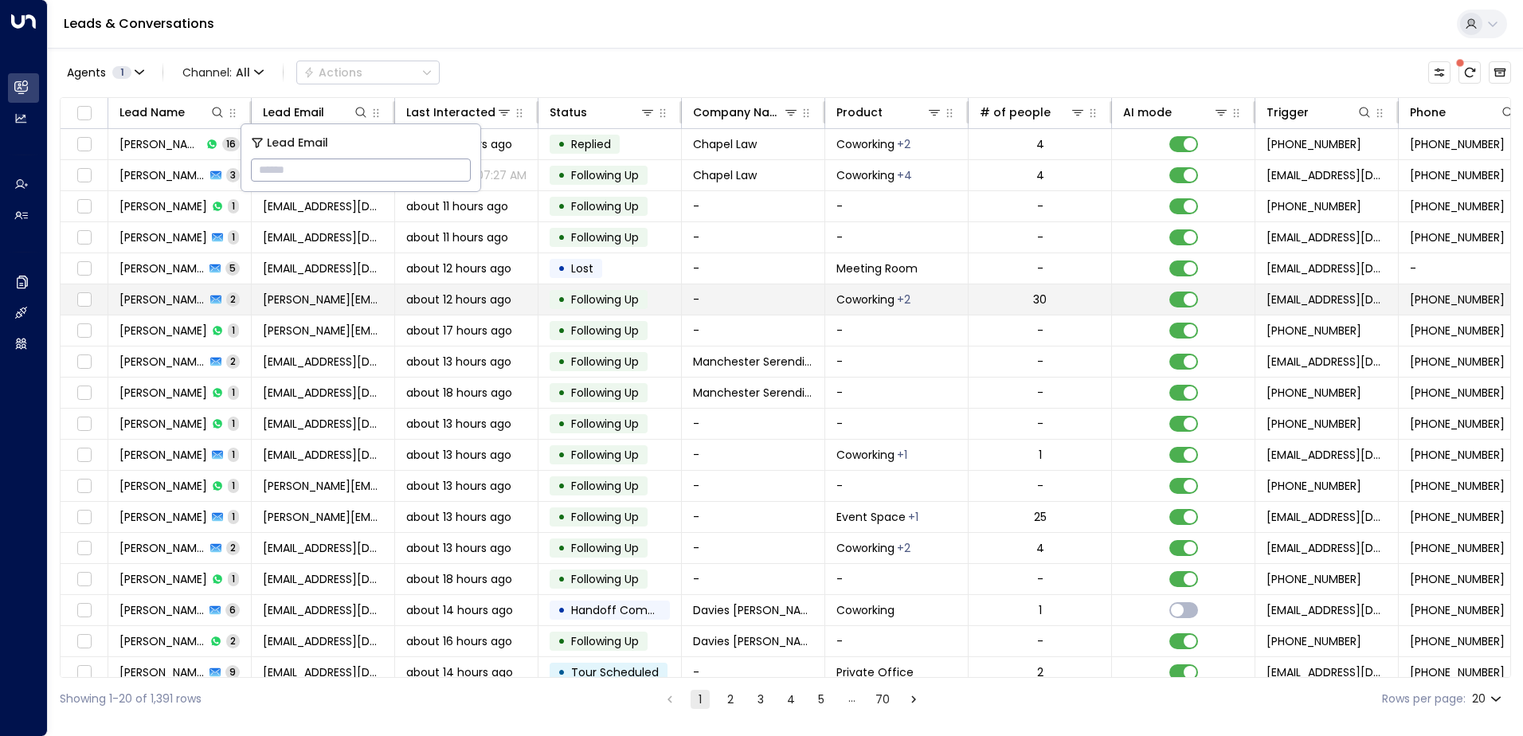
type input "**********"
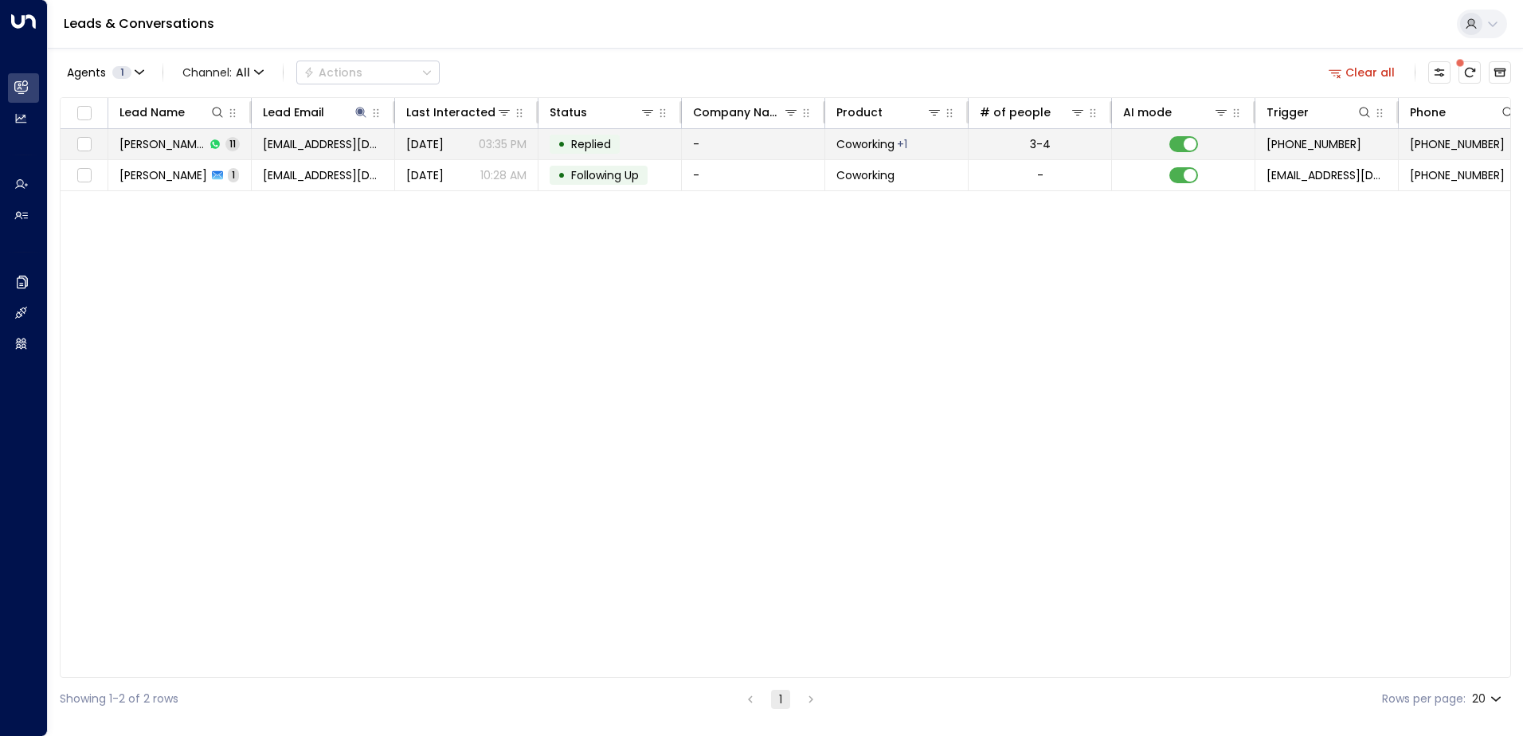
click at [593, 147] on span "Replied" at bounding box center [591, 144] width 40 height 16
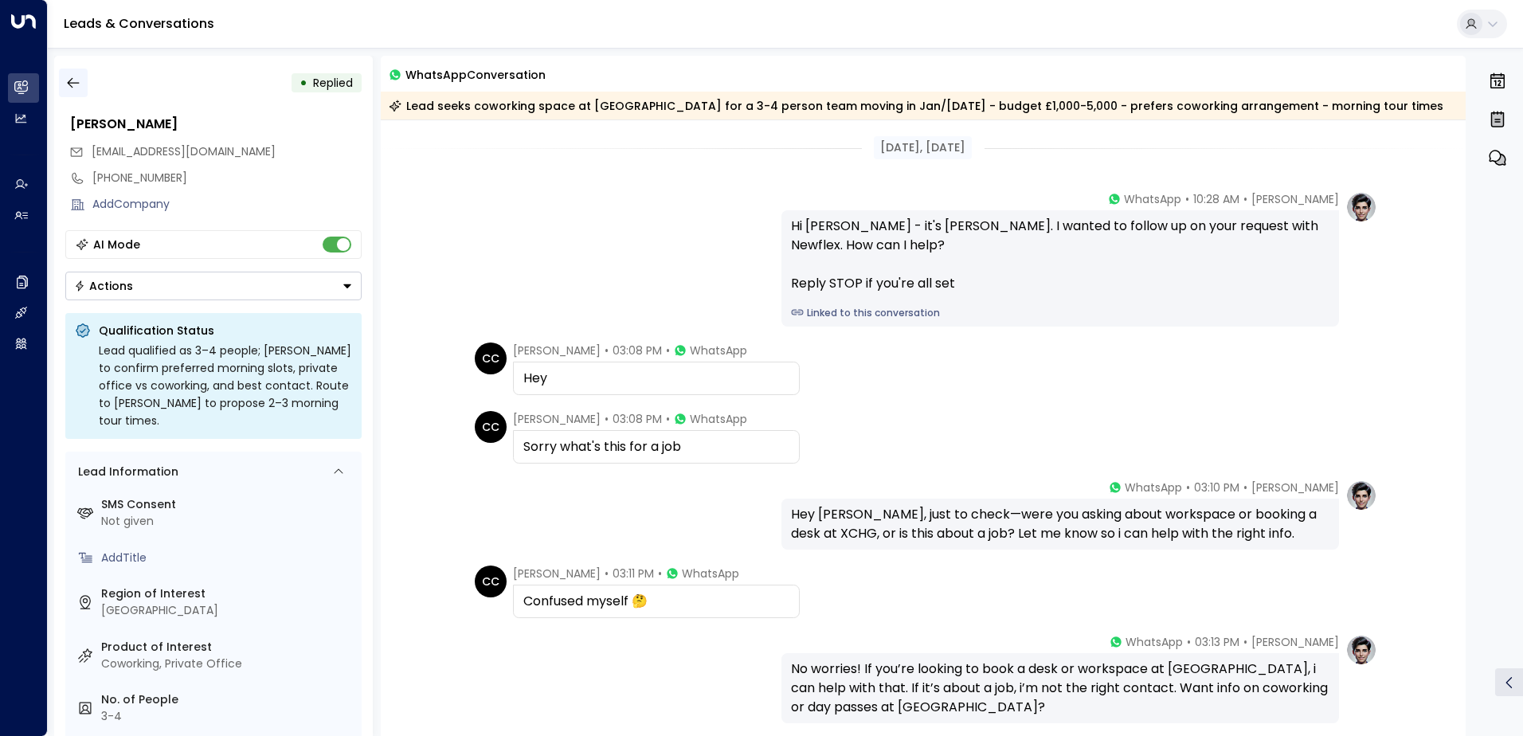
click at [80, 81] on icon "button" at bounding box center [73, 83] width 16 height 16
